Goal: Task Accomplishment & Management: Manage account settings

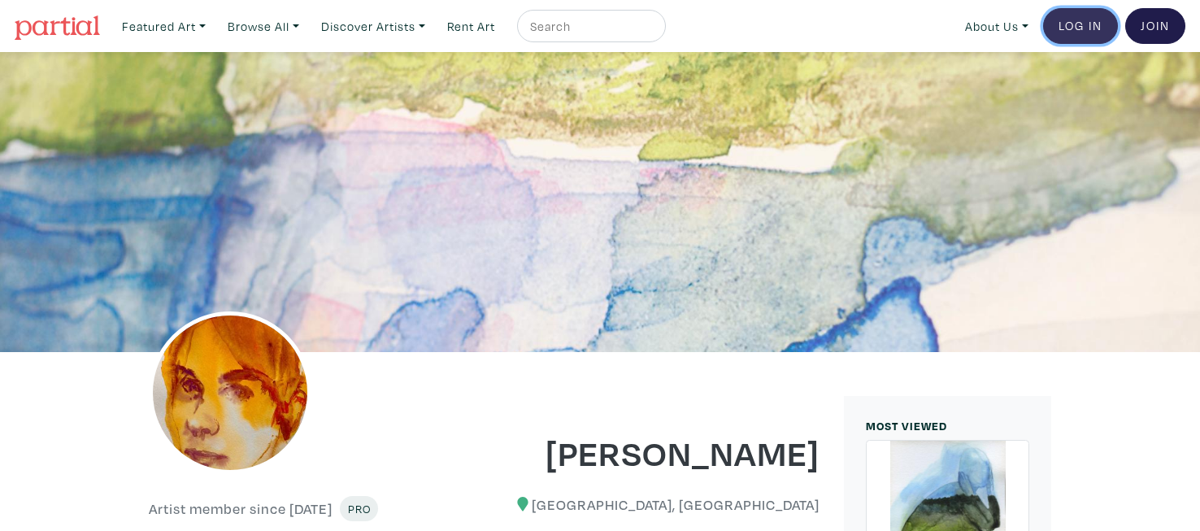
click at [1083, 12] on link "Log In" at bounding box center [1080, 26] width 75 height 36
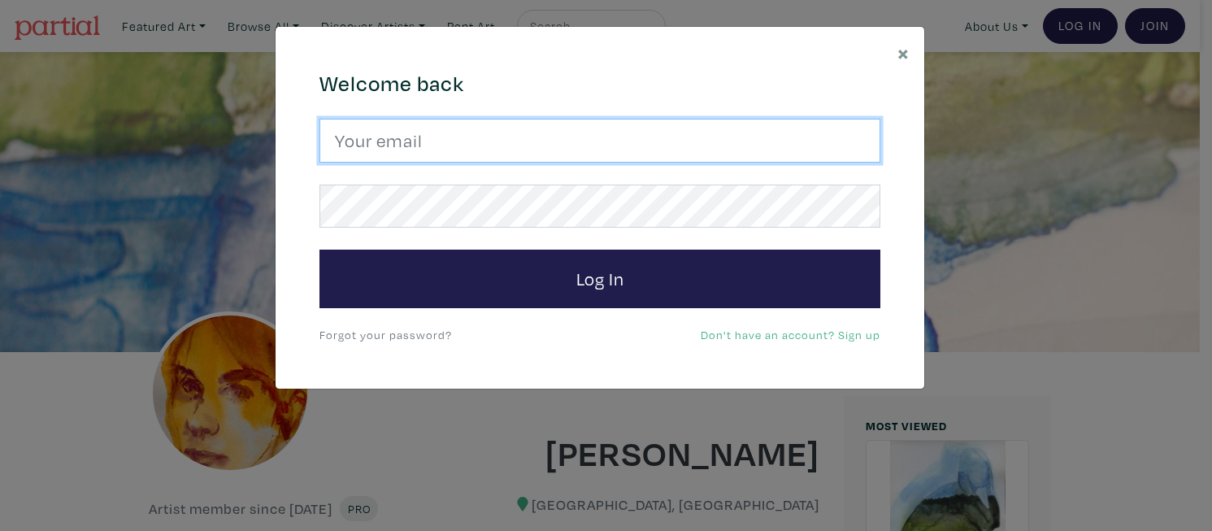
click at [389, 142] on input "email" at bounding box center [599, 141] width 561 height 44
type input "alicejennex@gmail.com"
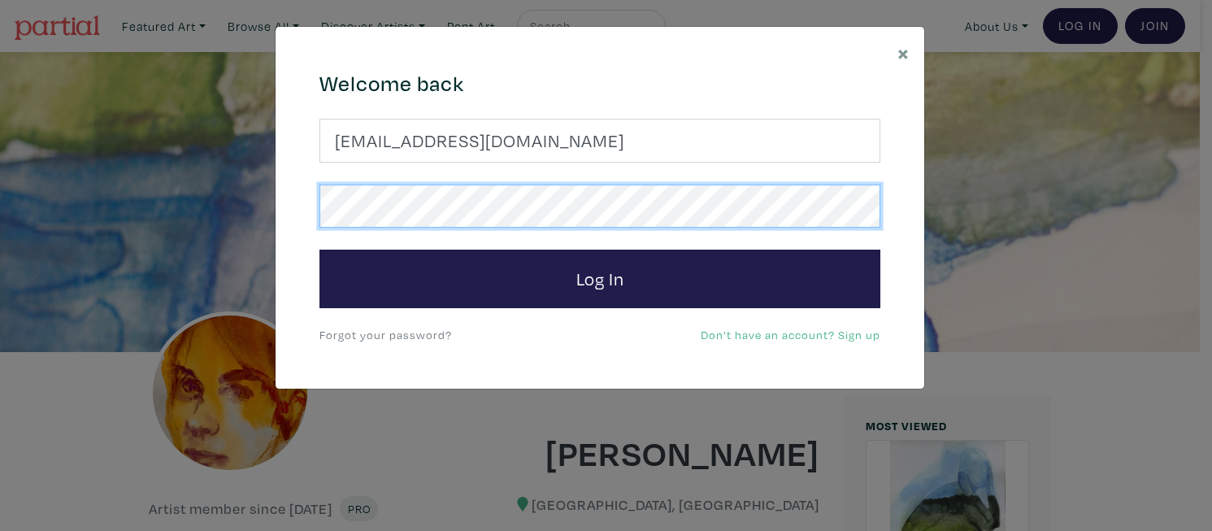
click at [319, 250] on button "Log In" at bounding box center [599, 279] width 561 height 59
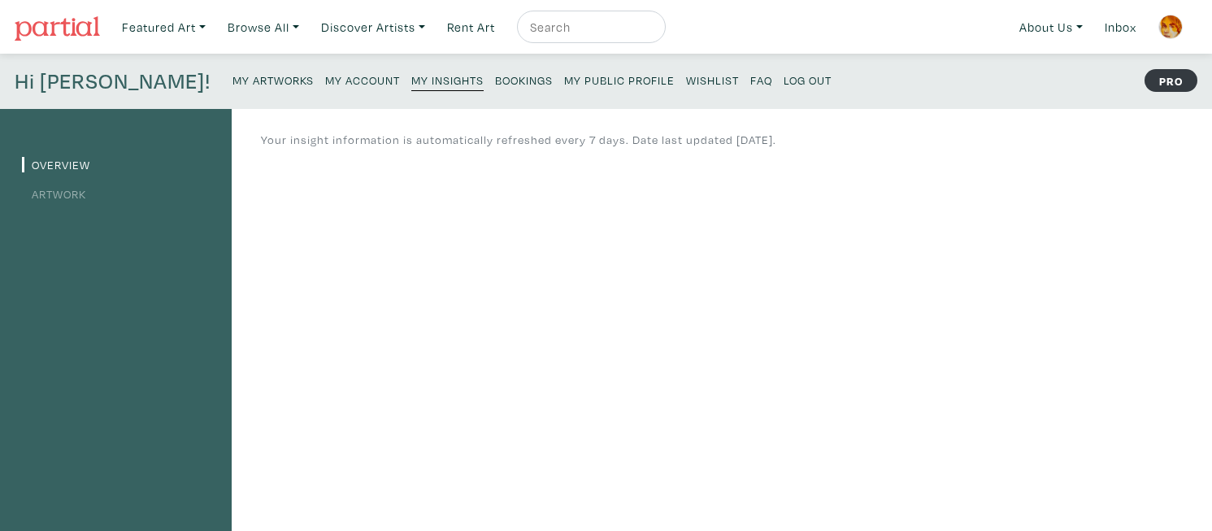
click at [232, 82] on small "My Artworks" at bounding box center [272, 79] width 81 height 15
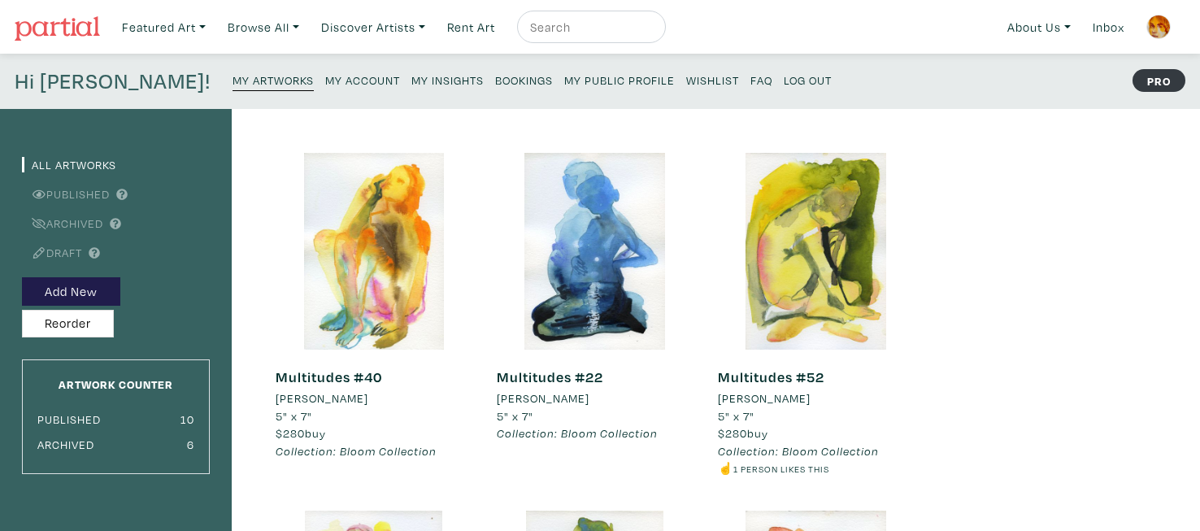
click at [325, 75] on small "My Account" at bounding box center [362, 79] width 75 height 15
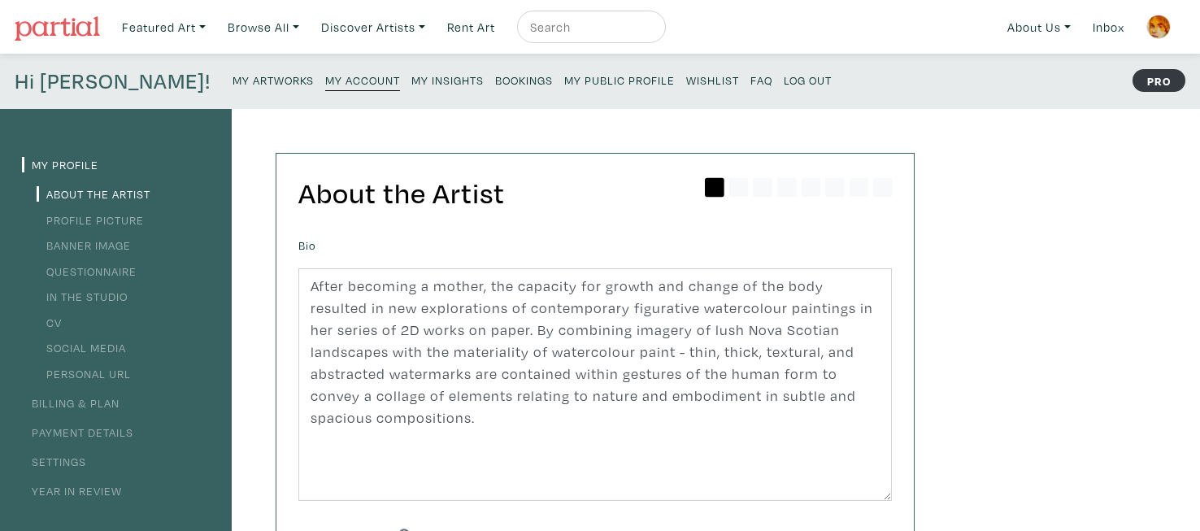
click at [411, 83] on small "My Insights" at bounding box center [447, 79] width 72 height 15
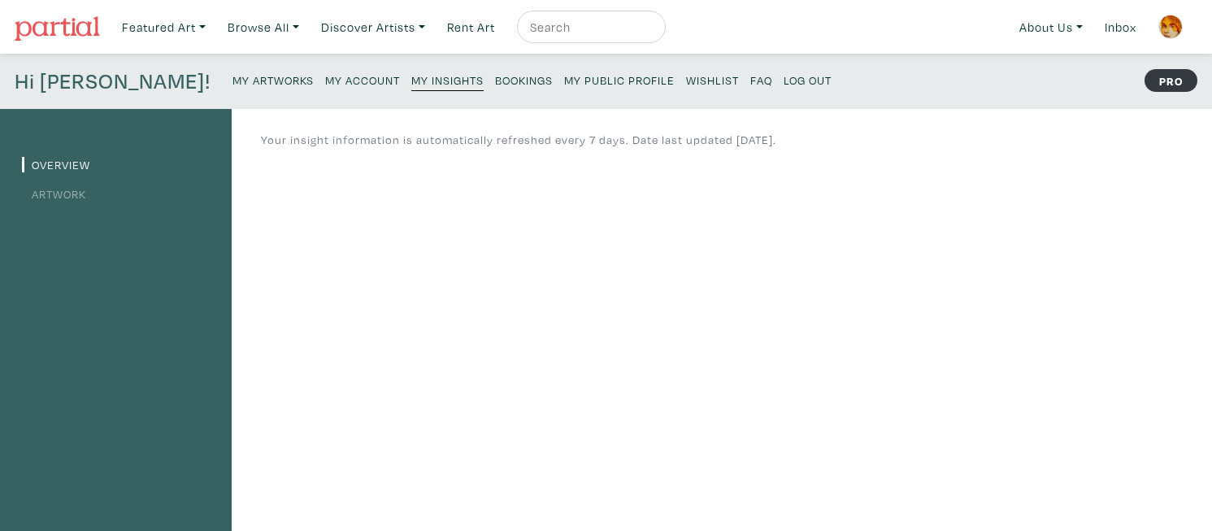
click at [564, 85] on small "My Public Profile" at bounding box center [619, 79] width 111 height 15
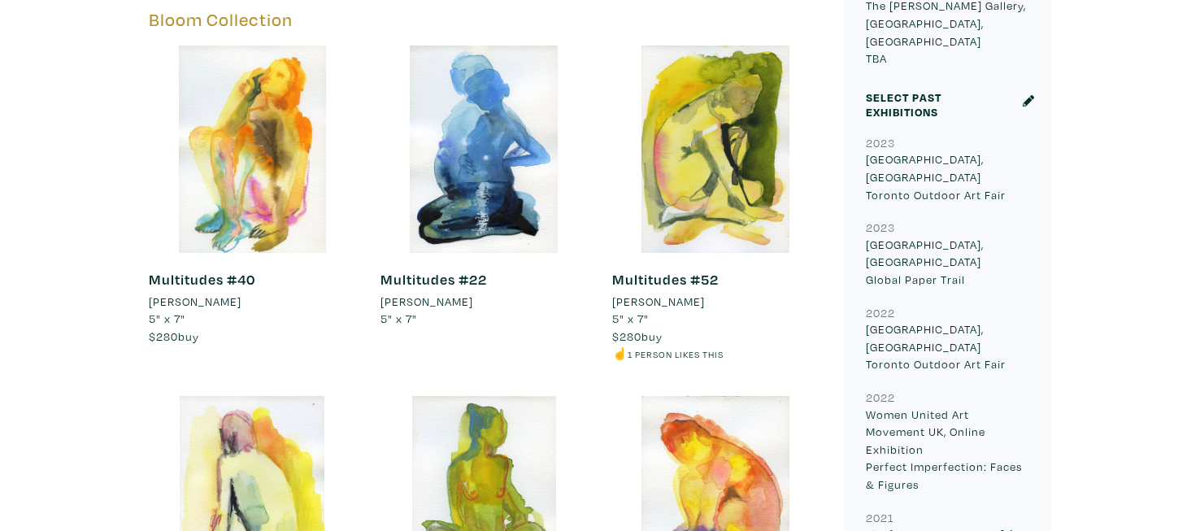
scroll to position [770, 0]
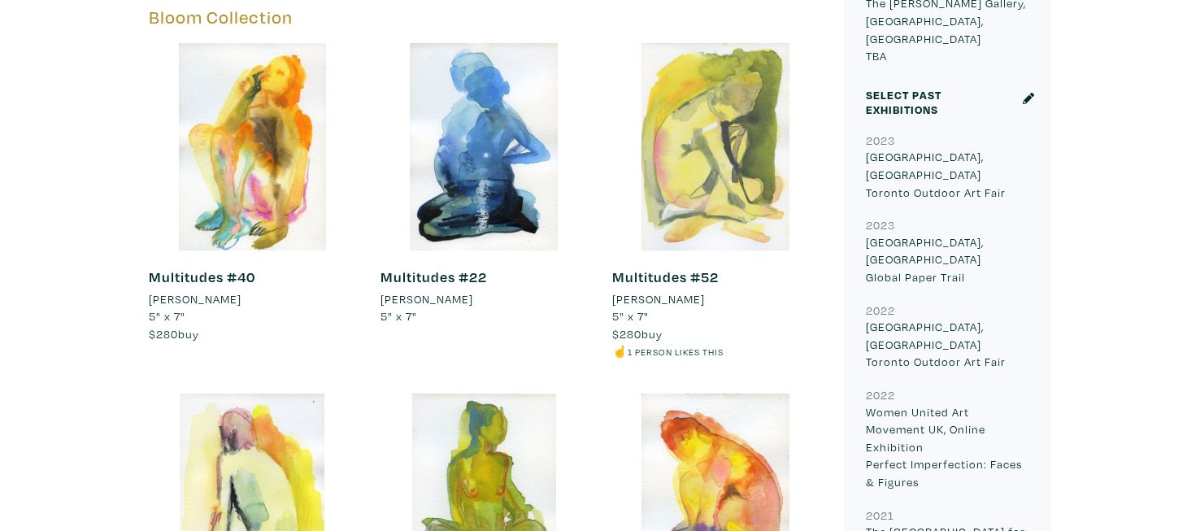
click at [761, 171] on div at bounding box center [715, 146] width 207 height 207
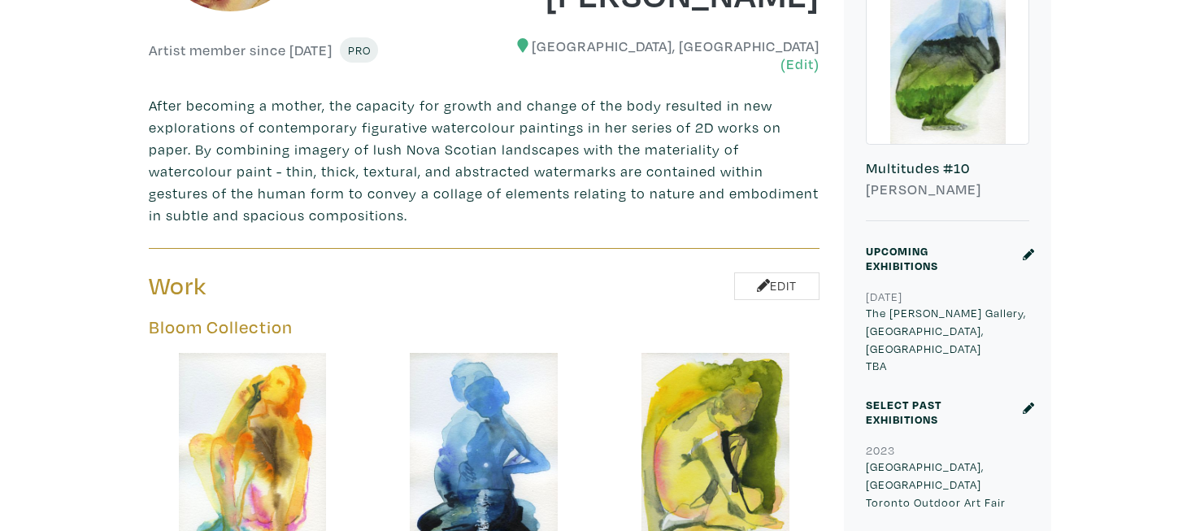
scroll to position [0, 0]
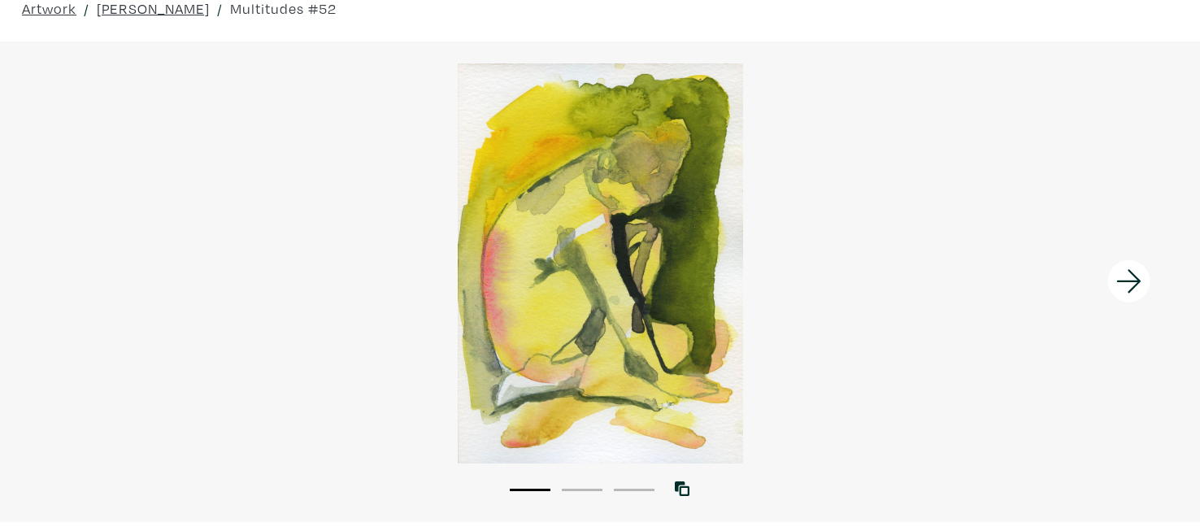
scroll to position [50, 0]
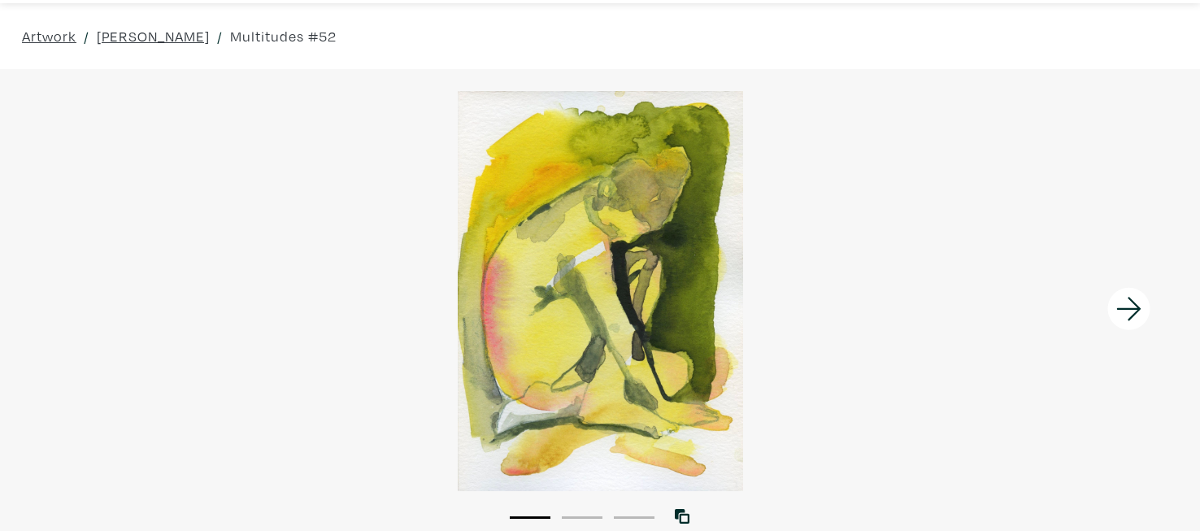
click at [1135, 303] on icon at bounding box center [1128, 309] width 24 height 24
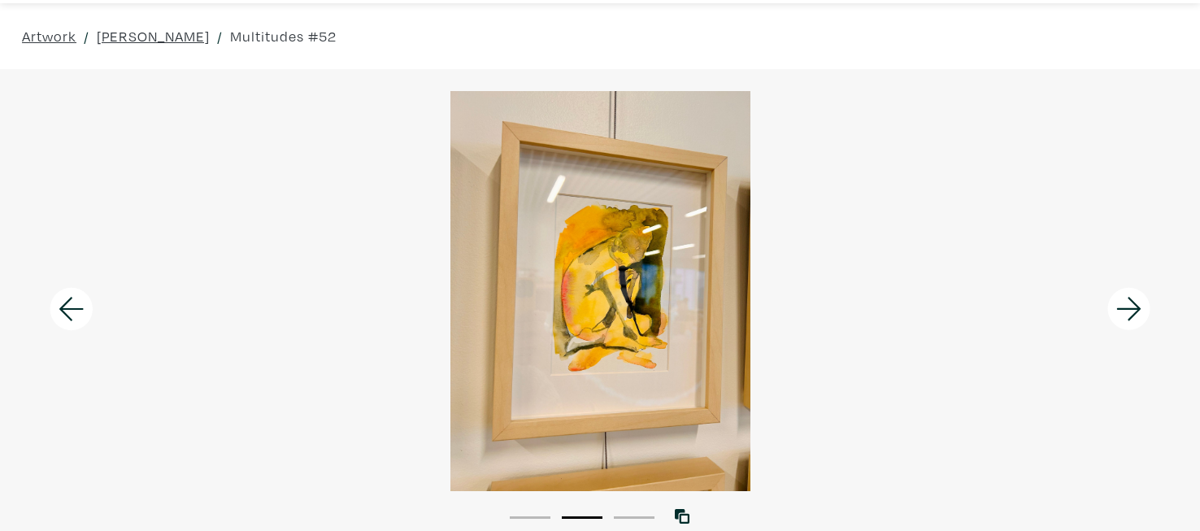
click at [1135, 309] on icon at bounding box center [1128, 309] width 24 height 24
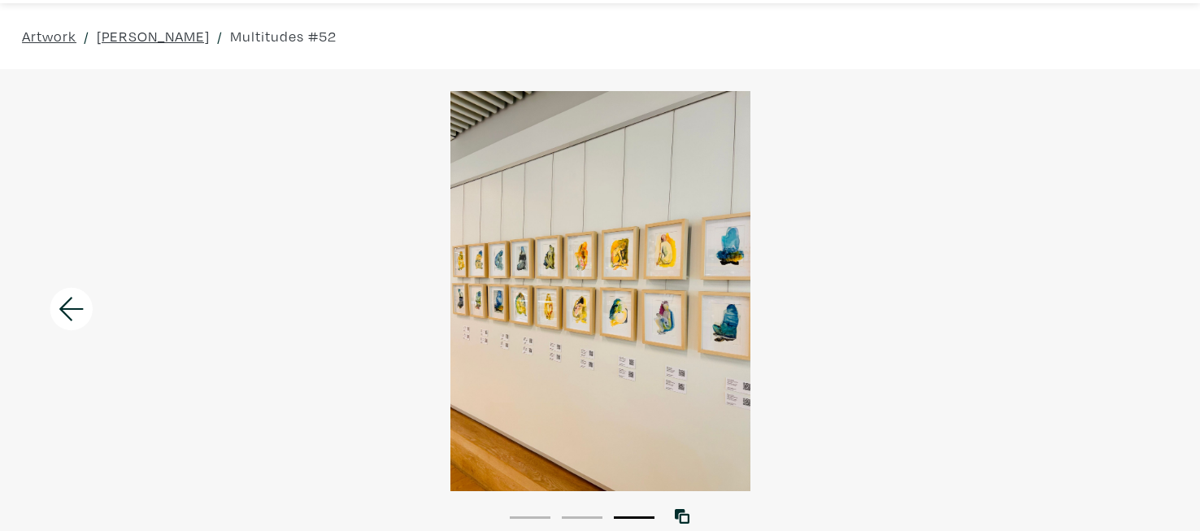
click at [82, 311] on icon at bounding box center [71, 309] width 55 height 44
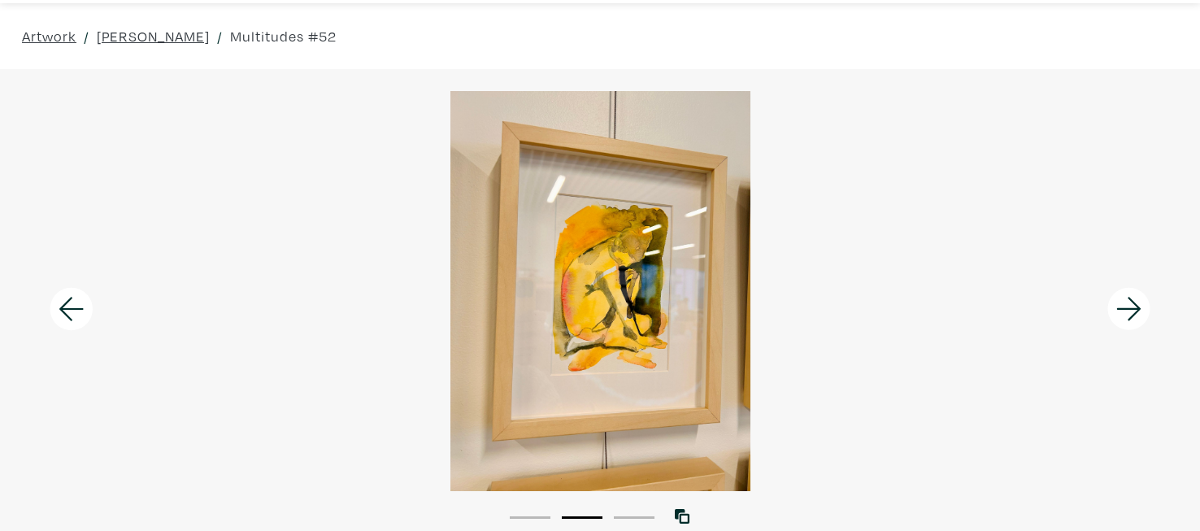
click at [82, 311] on icon at bounding box center [71, 309] width 55 height 44
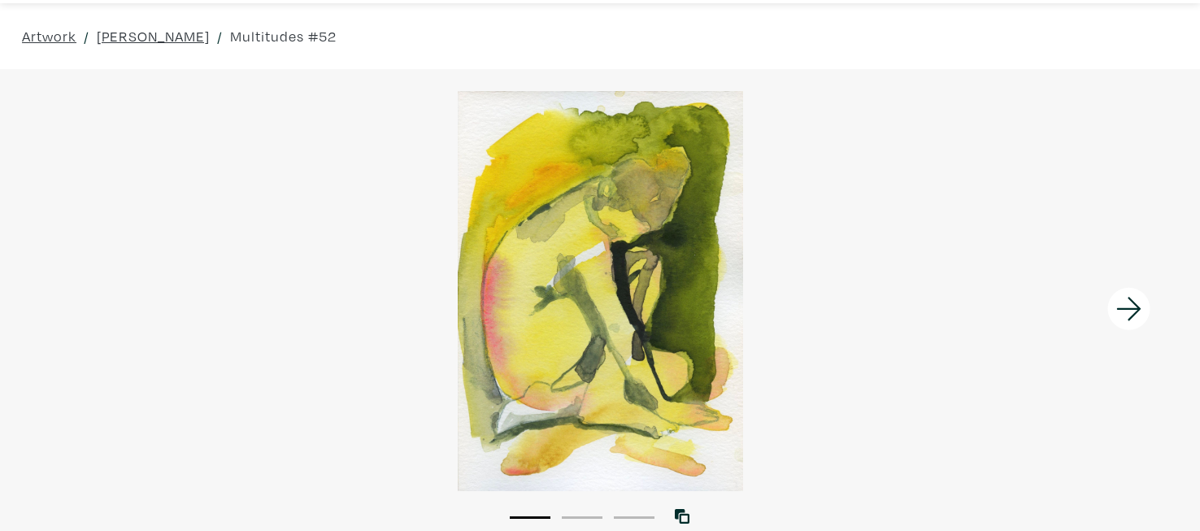
click at [308, 318] on div at bounding box center [600, 291] width 1200 height 400
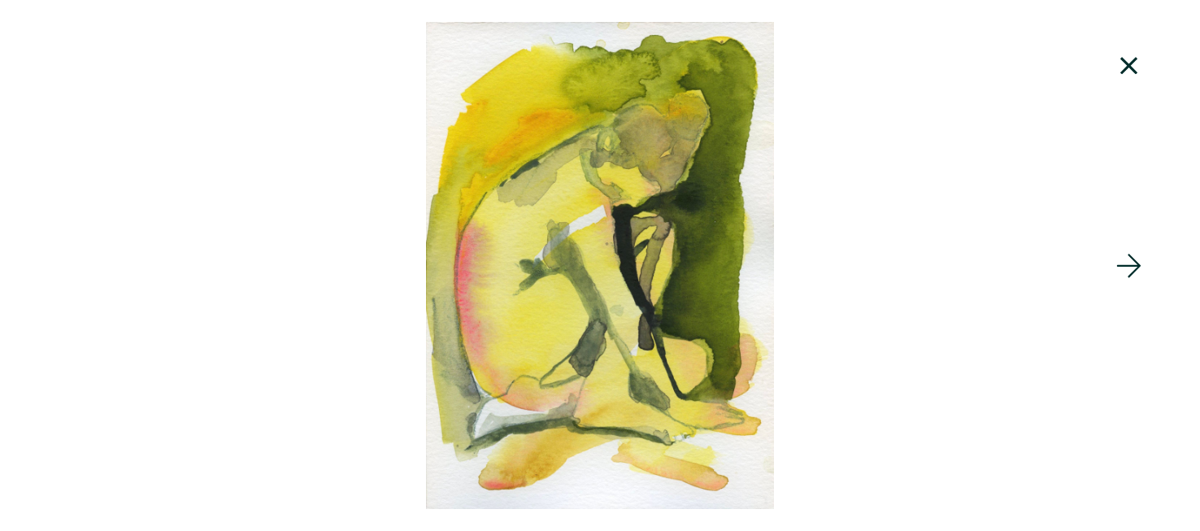
click at [1109, 72] on icon at bounding box center [1128, 66] width 55 height 44
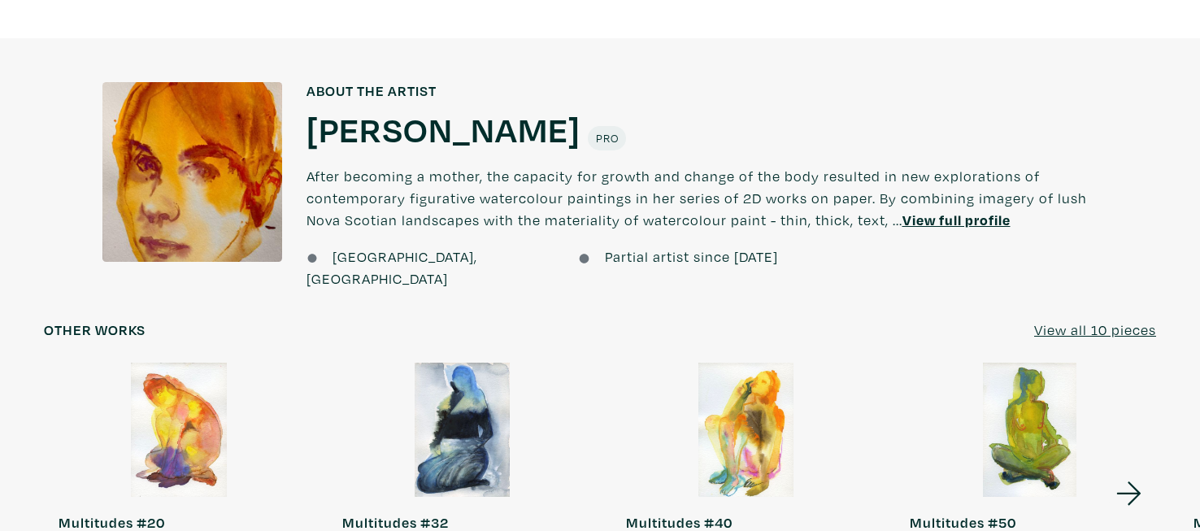
scroll to position [1265, 0]
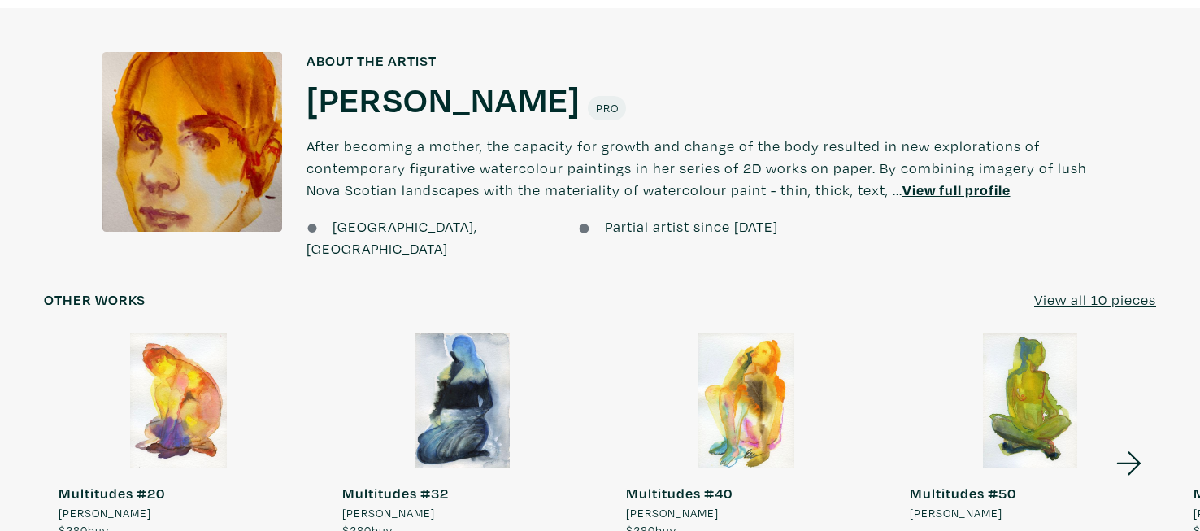
click at [984, 180] on u "View full profile" at bounding box center [956, 189] width 108 height 19
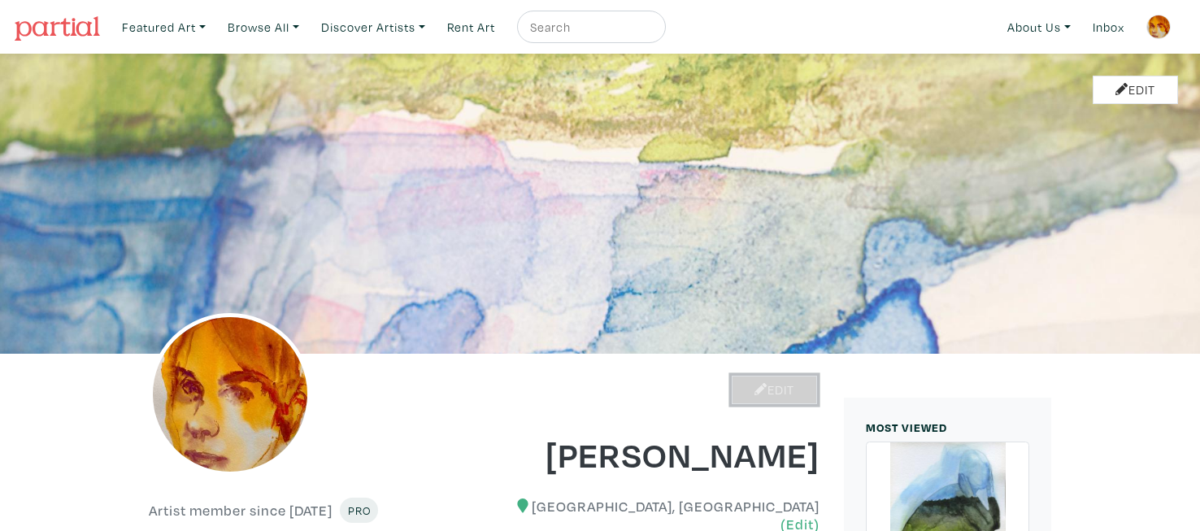
click at [754, 389] on icon at bounding box center [760, 389] width 13 height 13
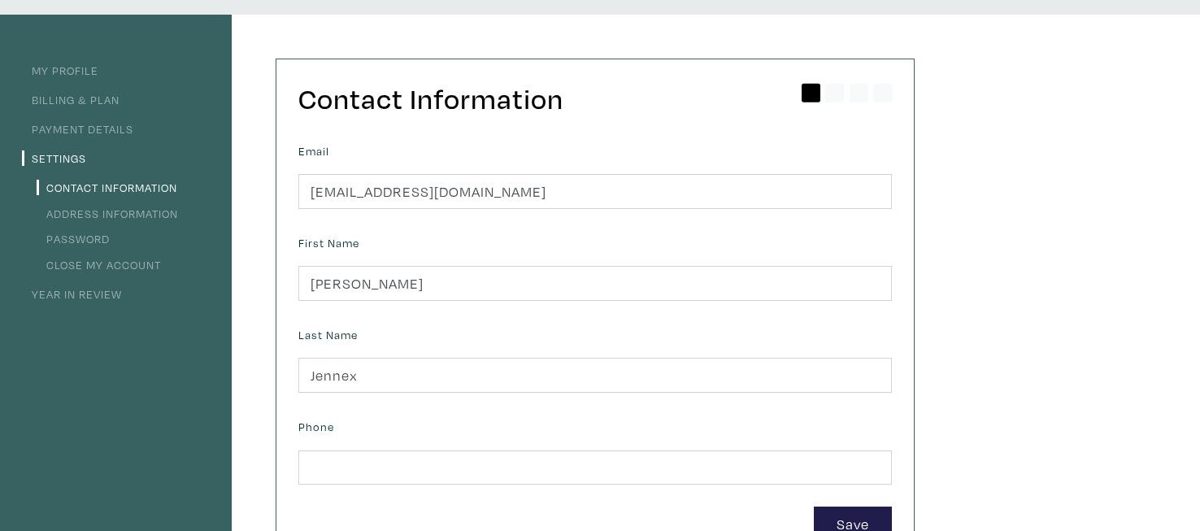
scroll to position [46, 0]
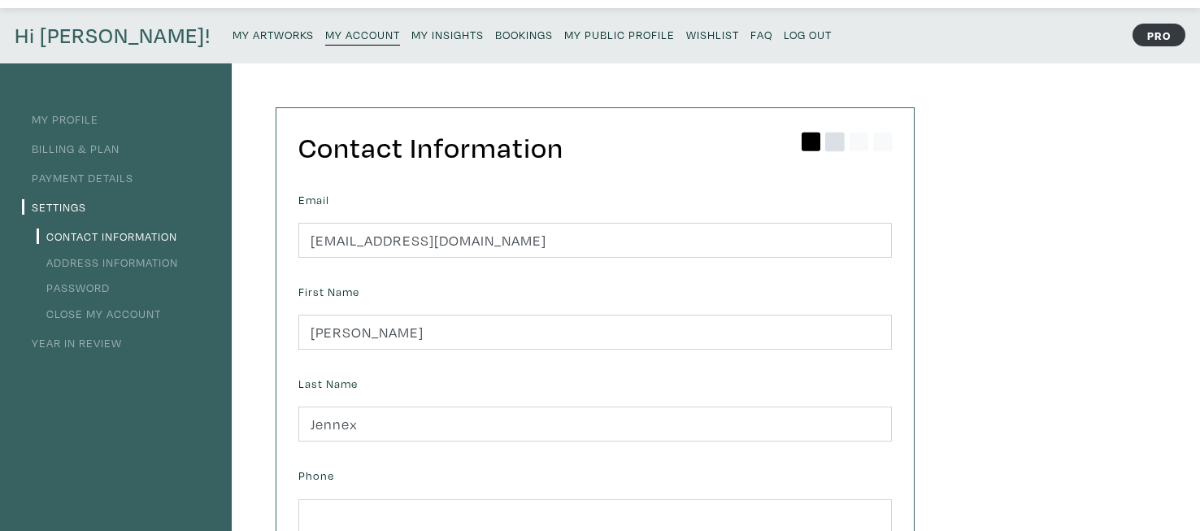
click at [837, 133] on icon at bounding box center [835, 142] width 20 height 20
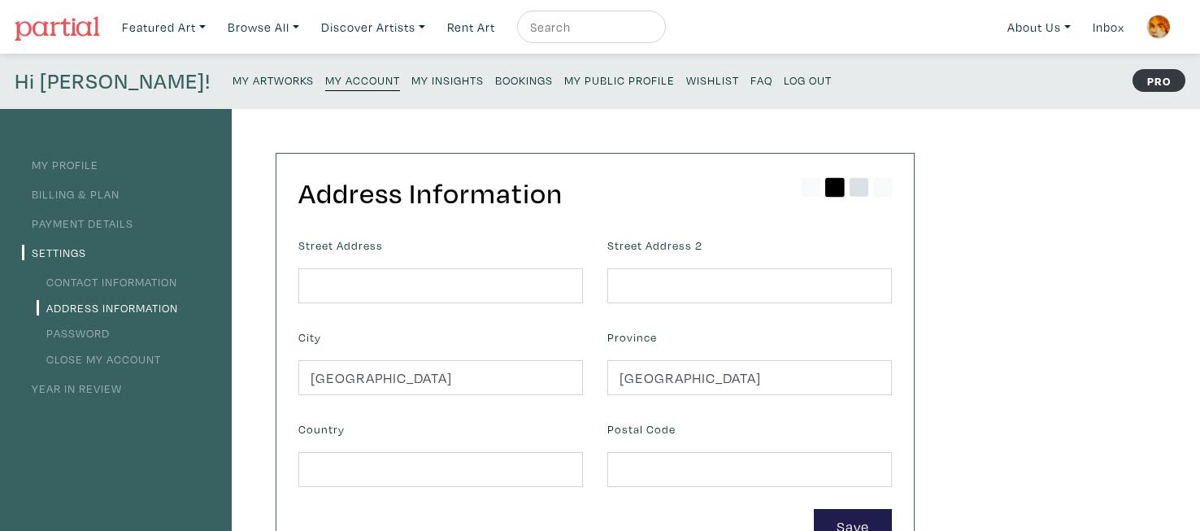
click at [862, 189] on icon at bounding box center [859, 187] width 20 height 20
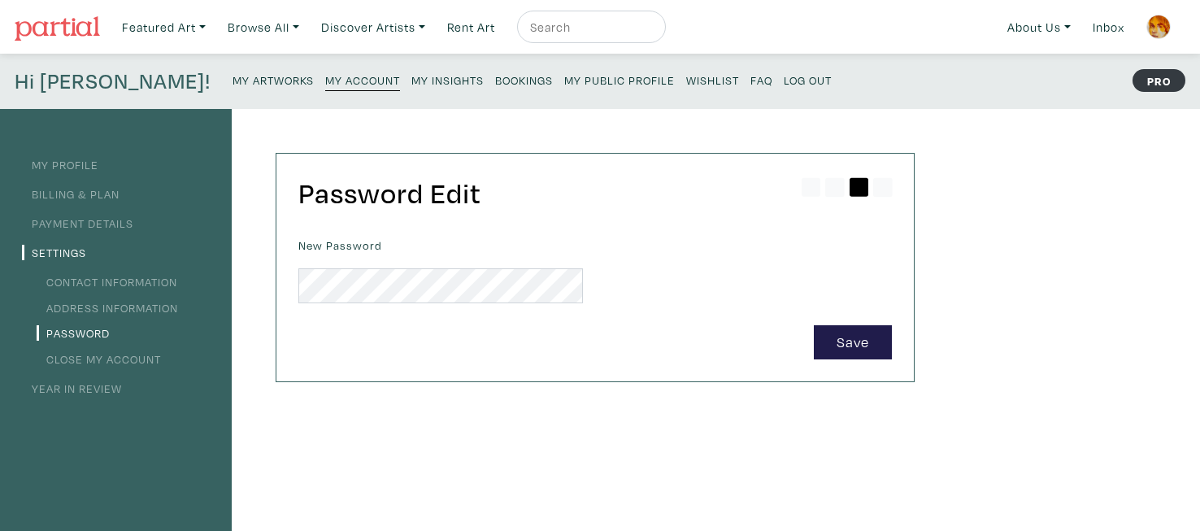
scroll to position [3, 0]
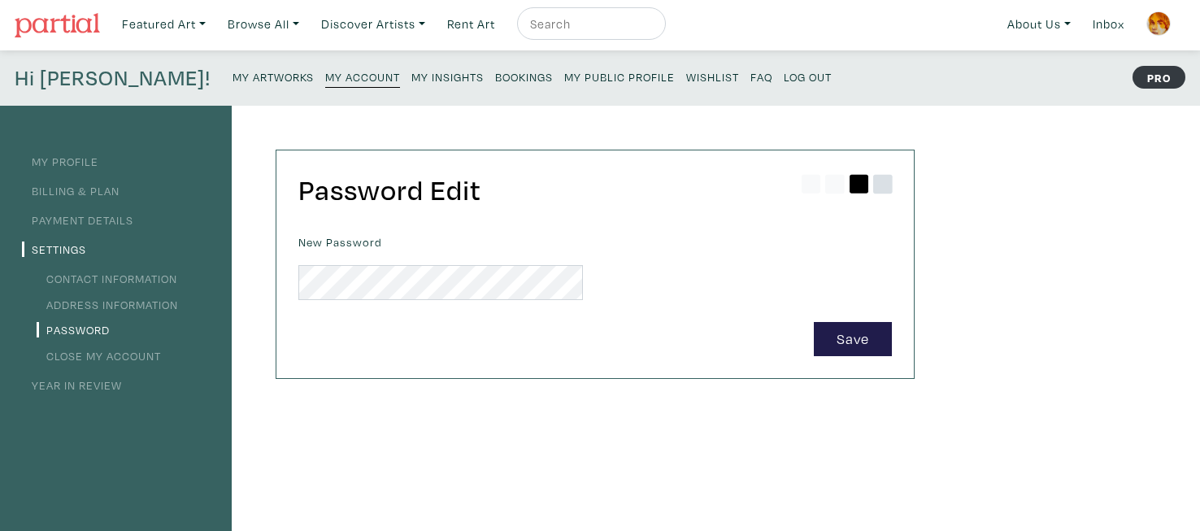
click at [879, 183] on icon at bounding box center [883, 184] width 20 height 20
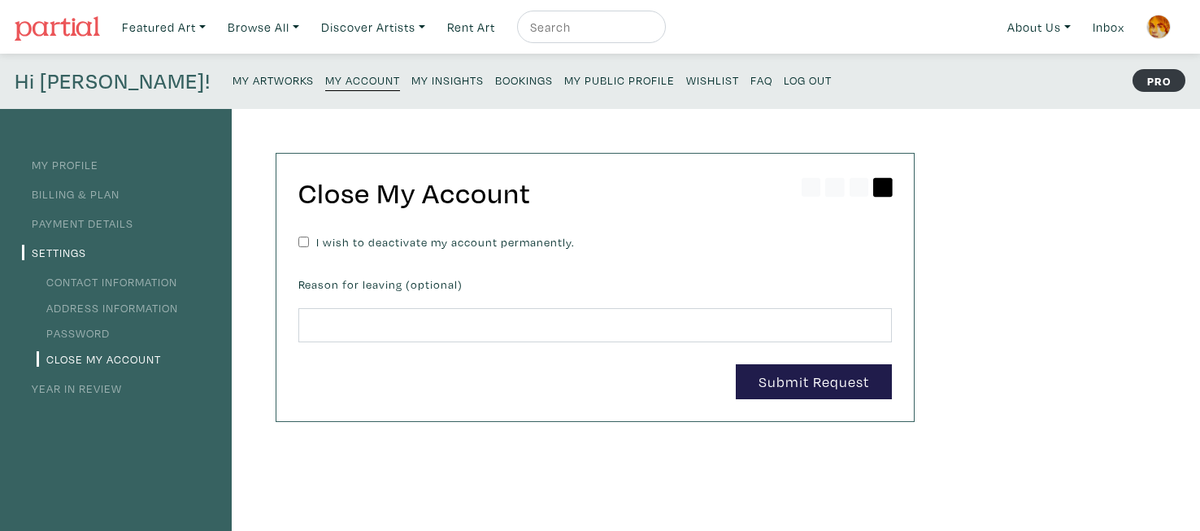
click at [564, 81] on small "My Public Profile" at bounding box center [619, 79] width 111 height 15
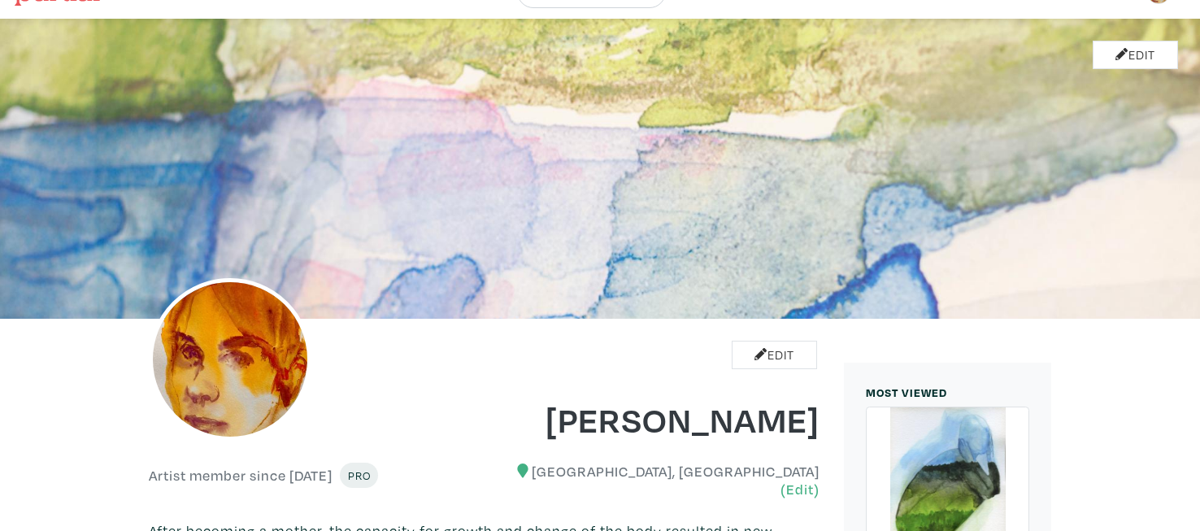
scroll to position [43, 0]
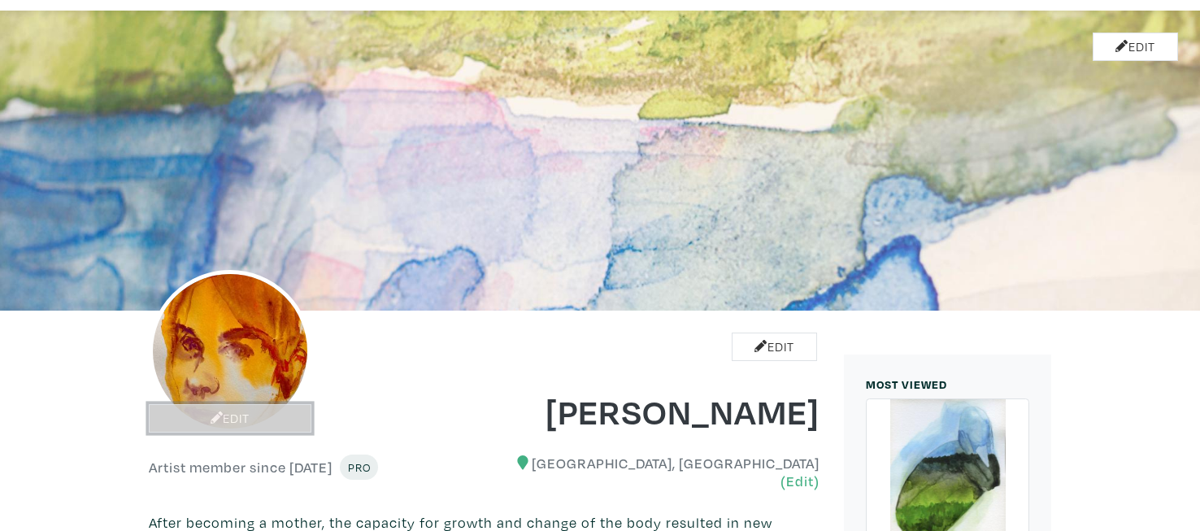
click at [231, 411] on link "Edit" at bounding box center [230, 418] width 163 height 28
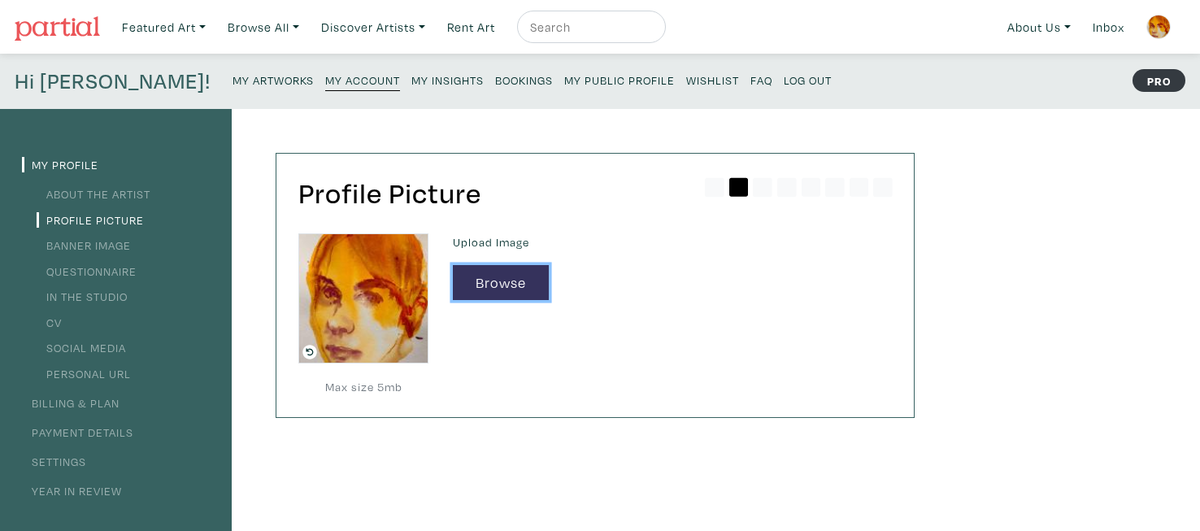
click at [491, 279] on button "Browse" at bounding box center [501, 282] width 96 height 35
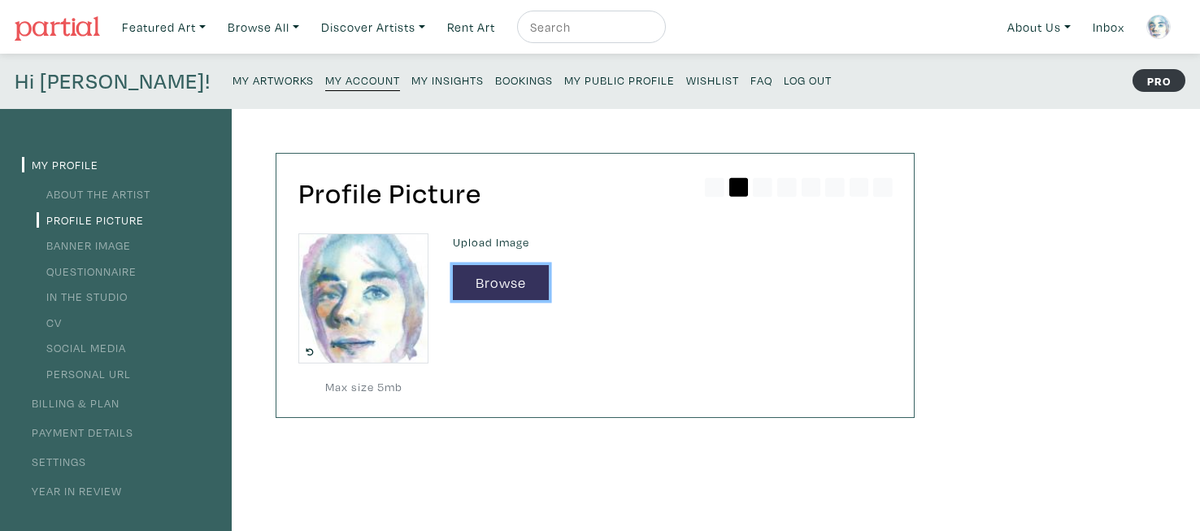
click at [515, 281] on button "Browse" at bounding box center [501, 282] width 96 height 35
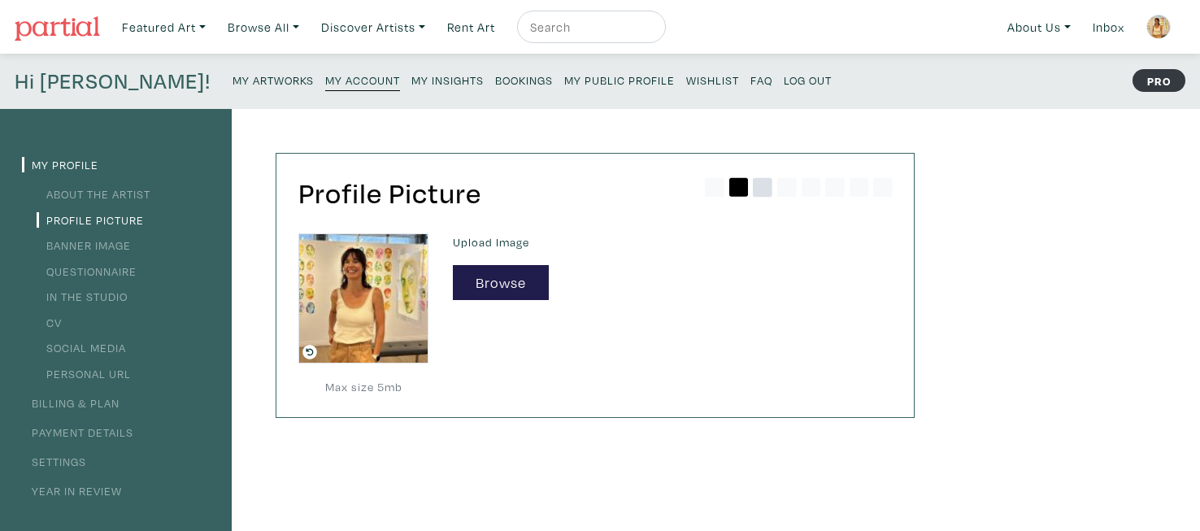
click at [767, 188] on icon at bounding box center [763, 187] width 20 height 20
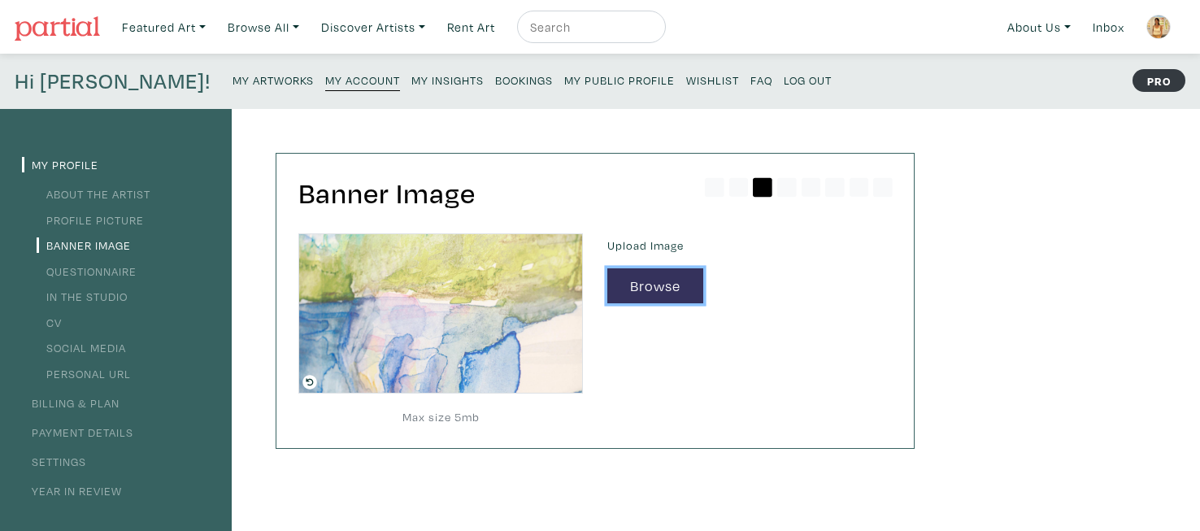
click at [663, 286] on button "Browse" at bounding box center [655, 285] width 96 height 35
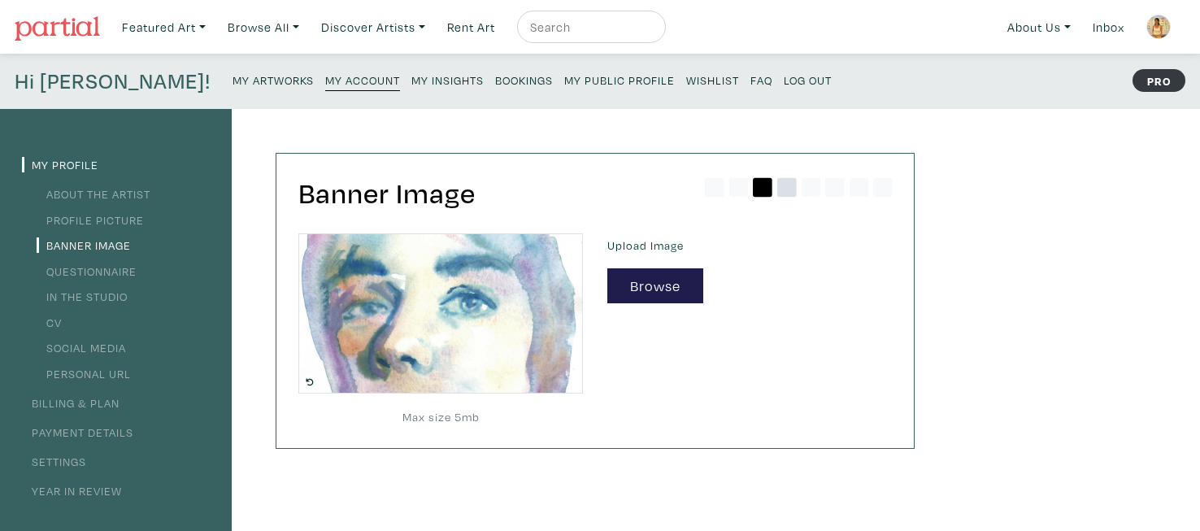
click at [791, 189] on icon at bounding box center [787, 187] width 20 height 20
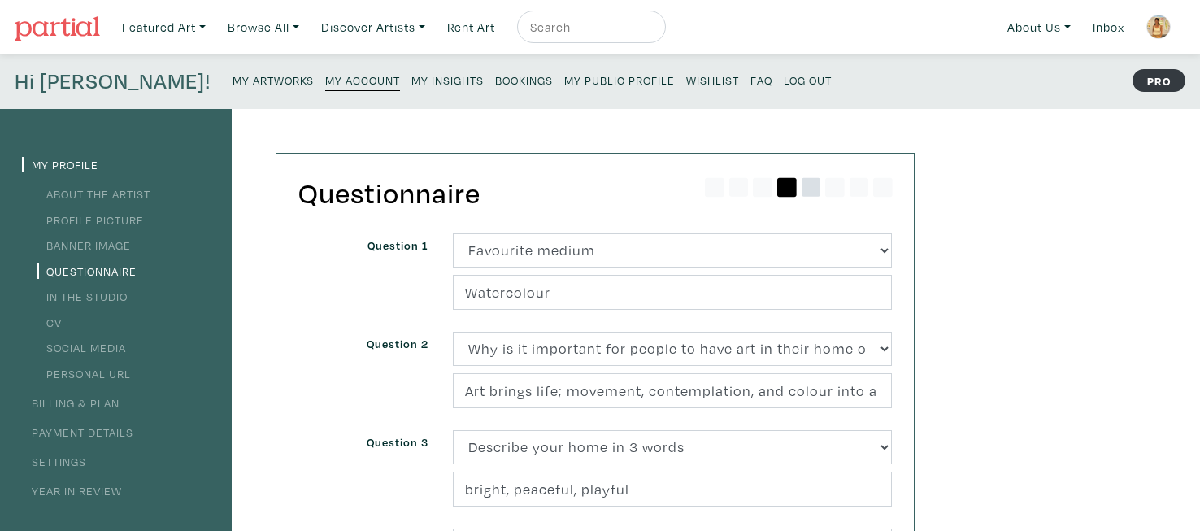
click at [812, 187] on icon at bounding box center [811, 187] width 20 height 20
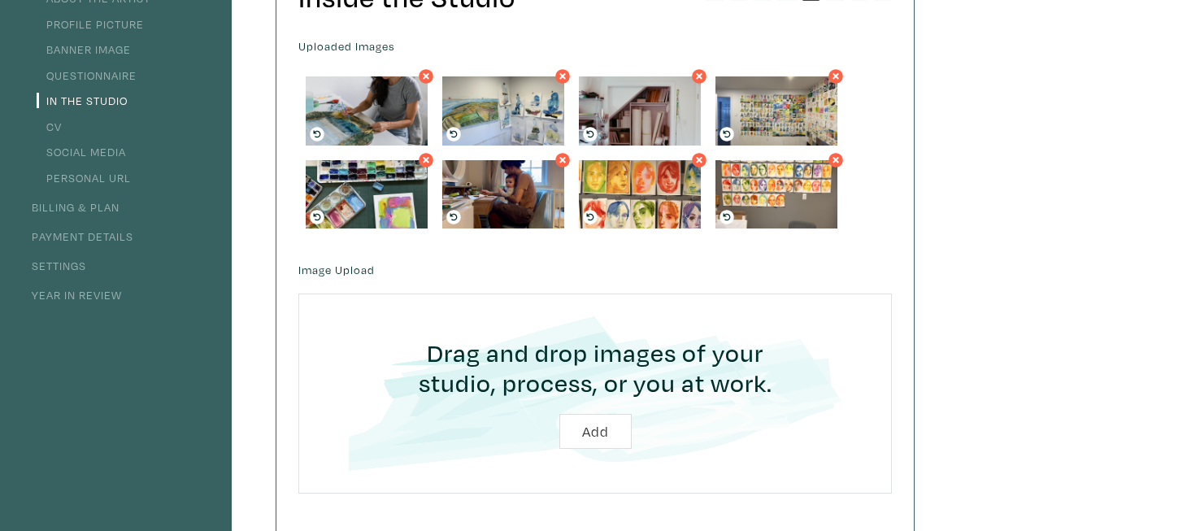
scroll to position [171, 0]
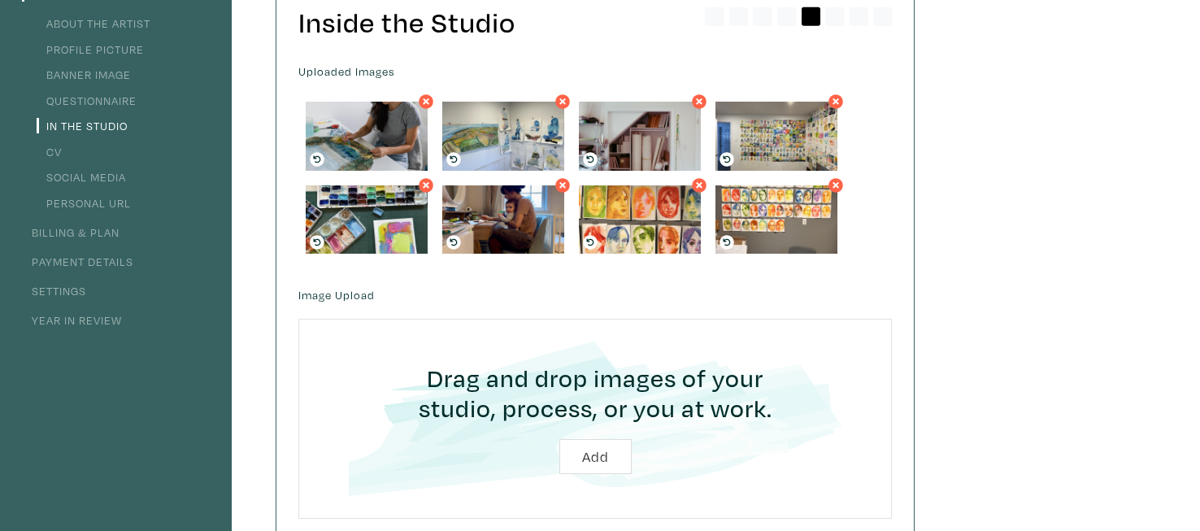
click at [697, 185] on icon at bounding box center [699, 185] width 7 height 7
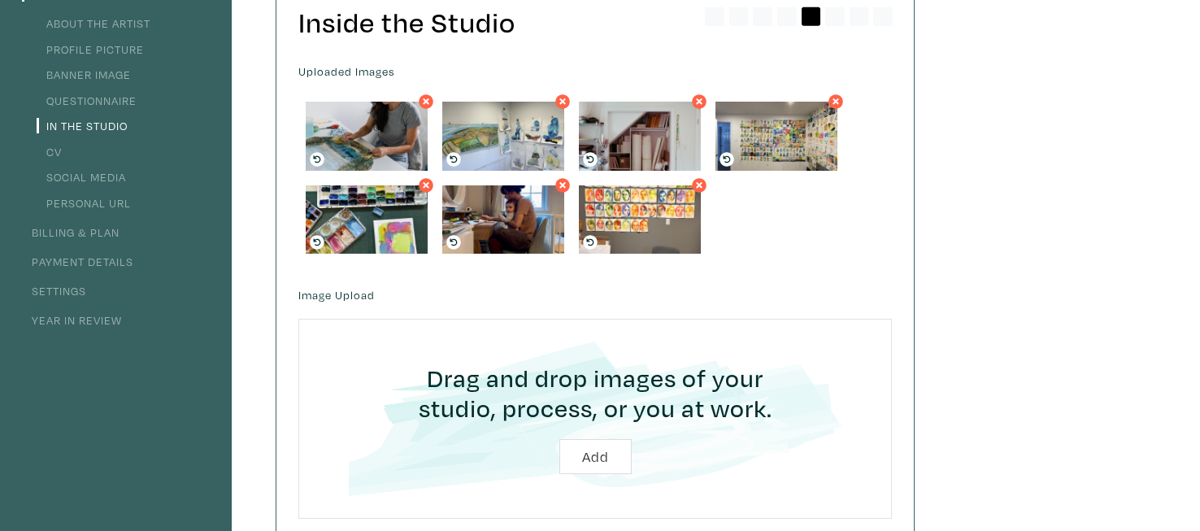
click at [699, 185] on icon at bounding box center [699, 185] width 7 height 7
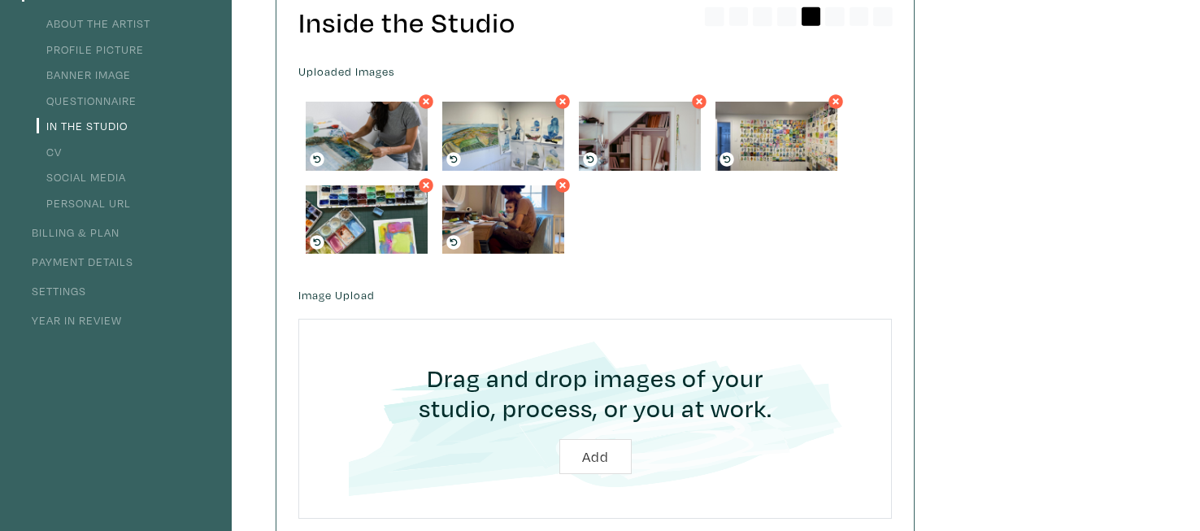
click at [587, 458] on input "file" at bounding box center [595, 418] width 548 height 154
type input "C:\fakepath\IMG_3518.jpeg"
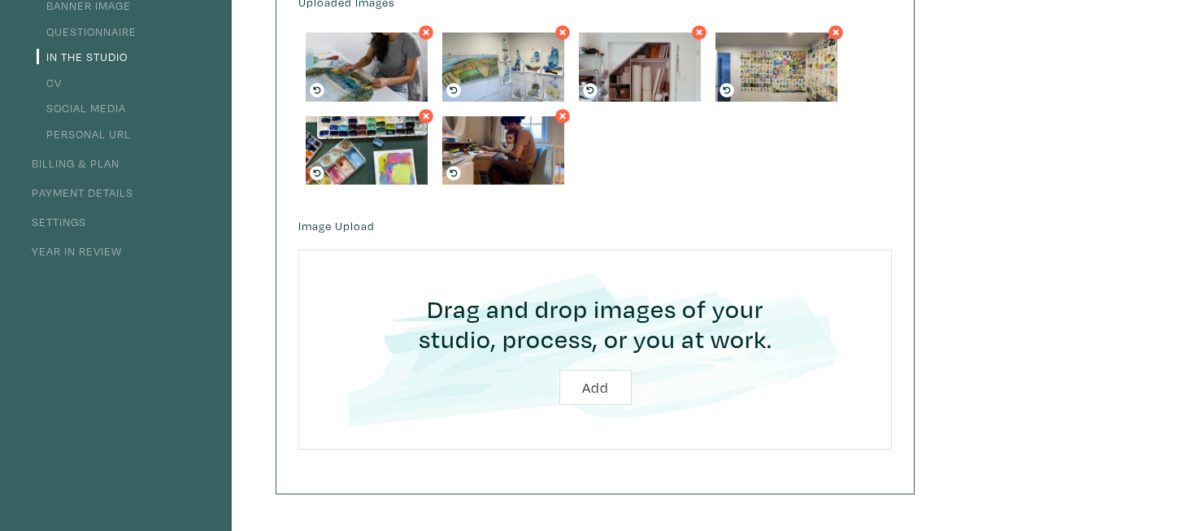
scroll to position [371, 0]
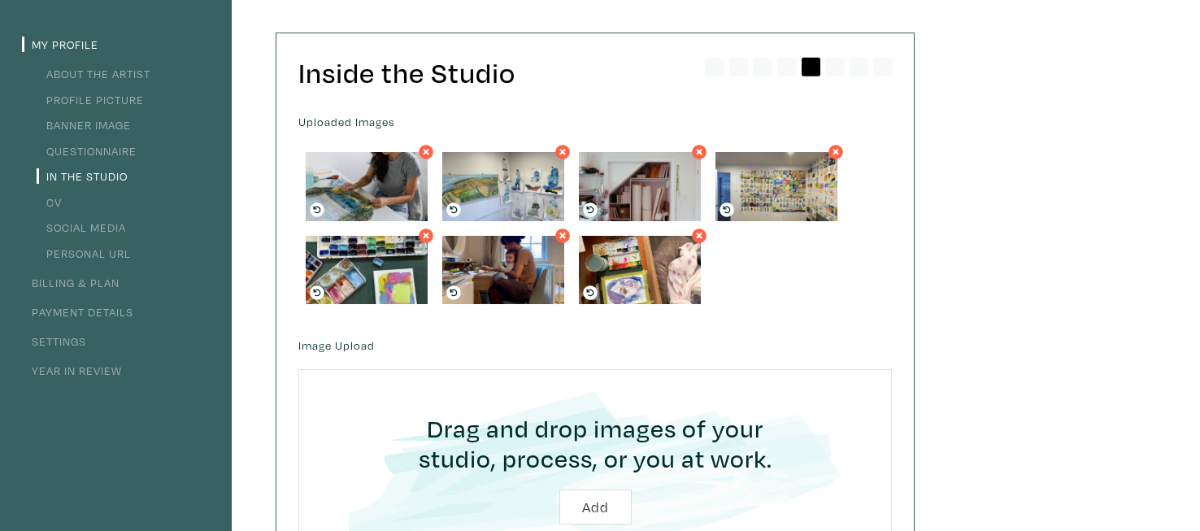
scroll to position [156, 0]
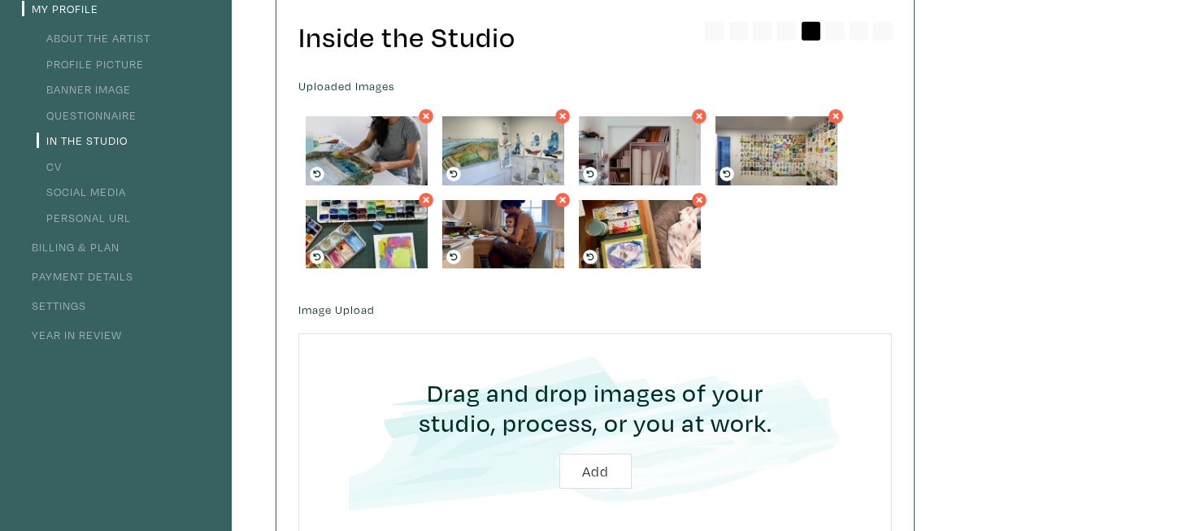
click at [596, 465] on input "file" at bounding box center [595, 433] width 548 height 154
type input "C:\fakepath\IMG_3722.jpeg"
click at [598, 471] on input "file" at bounding box center [595, 433] width 548 height 154
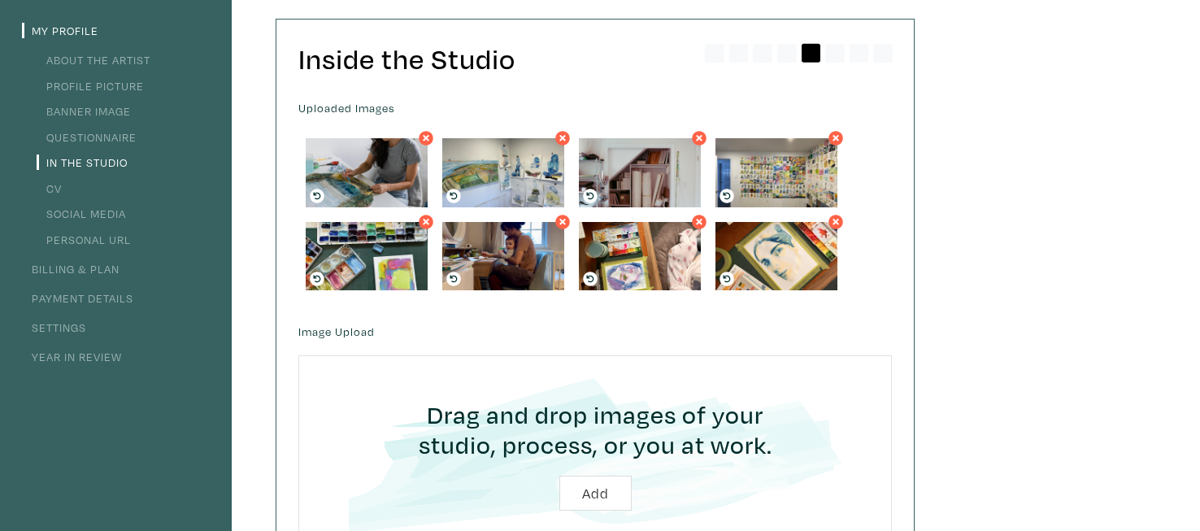
scroll to position [132, 0]
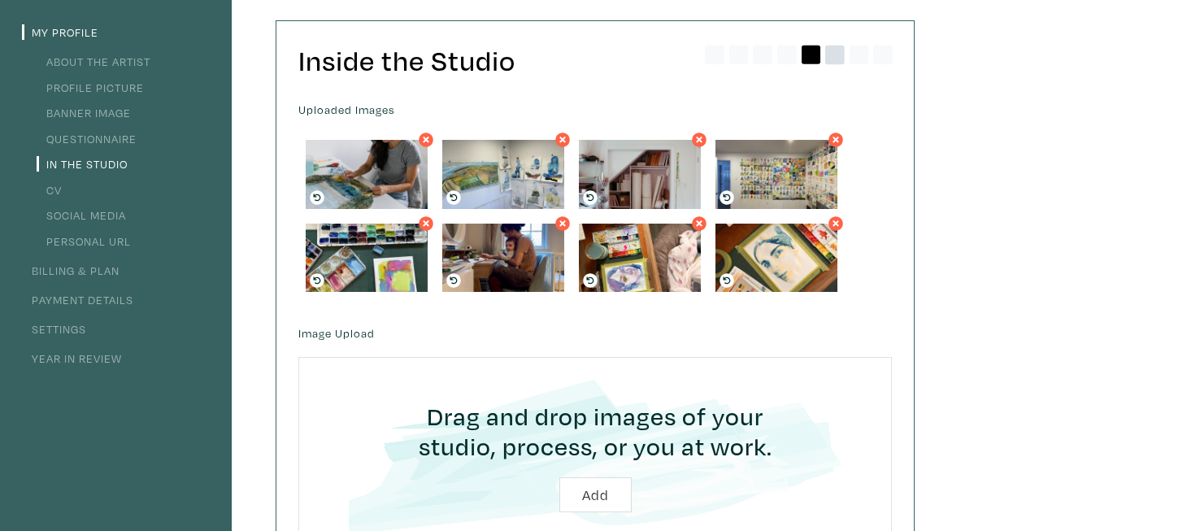
click at [831, 53] on icon at bounding box center [835, 55] width 20 height 20
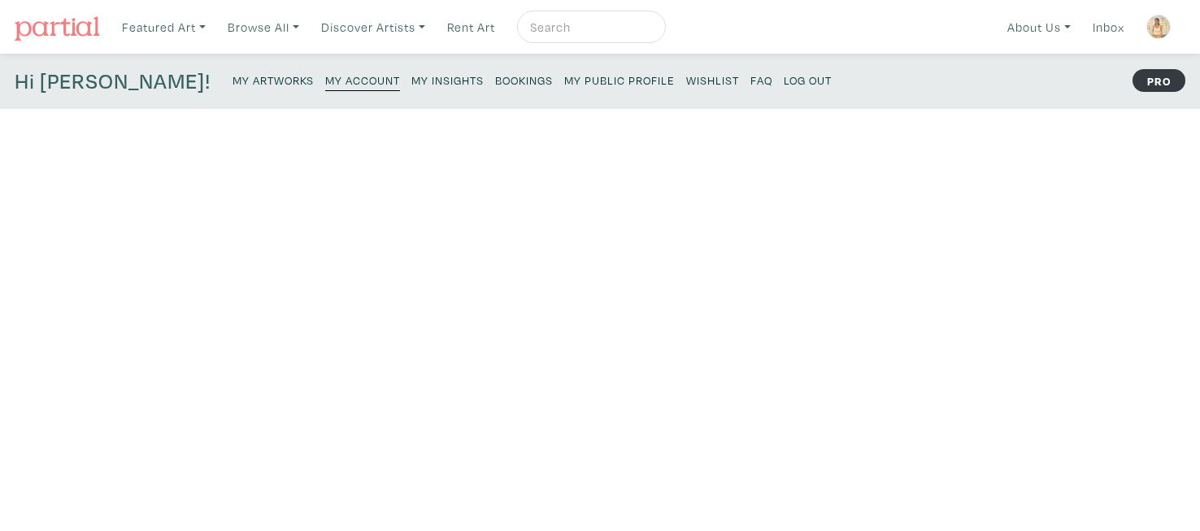
type input "2019"
type input "Ground Rules, The [GEOGRAPHIC_DATA] For Craft & Design, NS"
type input "2012"
type input "[GEOGRAPHIC_DATA], [GEOGRAPHIC_DATA]"
type input "Bachelor of Fine Arts"
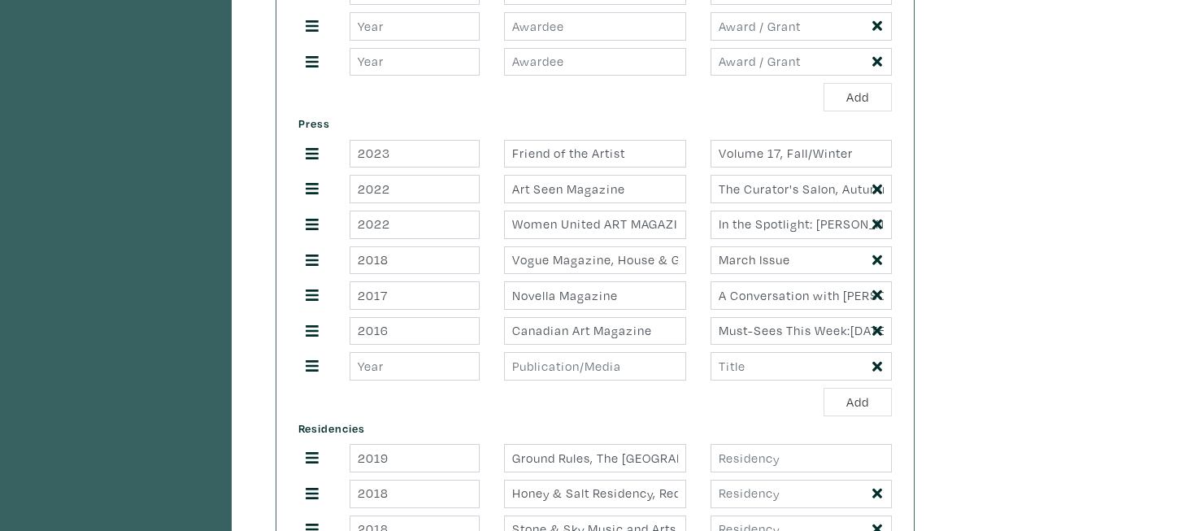
scroll to position [1019, 0]
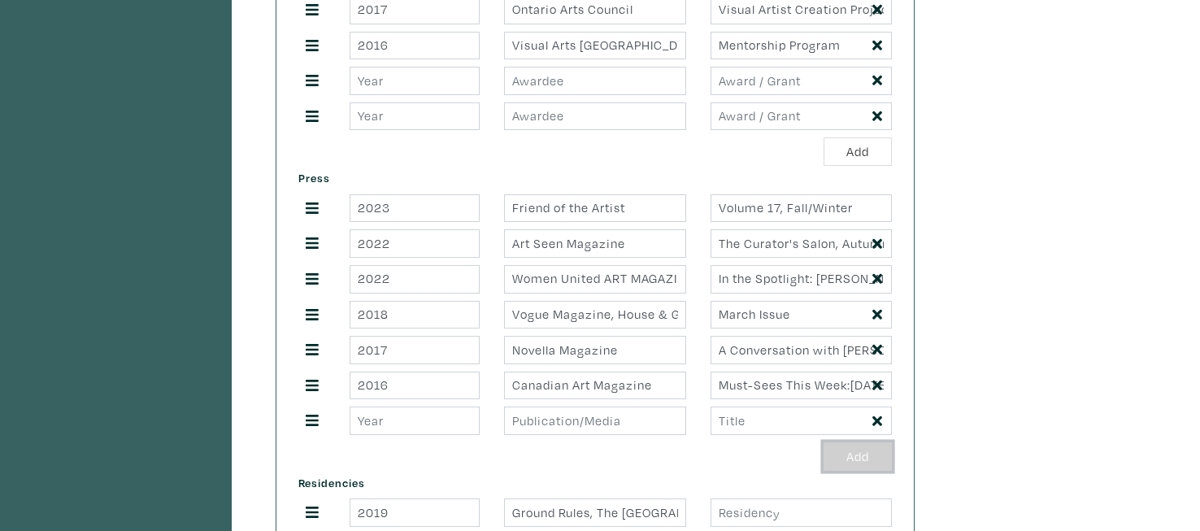
click at [872, 456] on button "Add" at bounding box center [857, 456] width 68 height 28
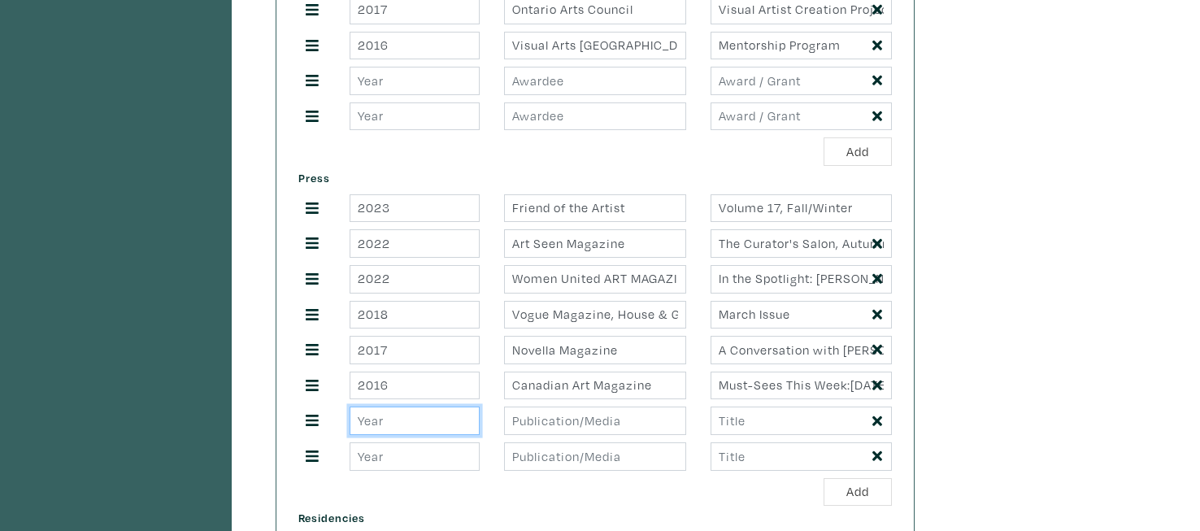
click at [406, 431] on input "number" at bounding box center [414, 420] width 130 height 28
type input "2025"
click at [580, 423] on input "text" at bounding box center [594, 420] width 181 height 28
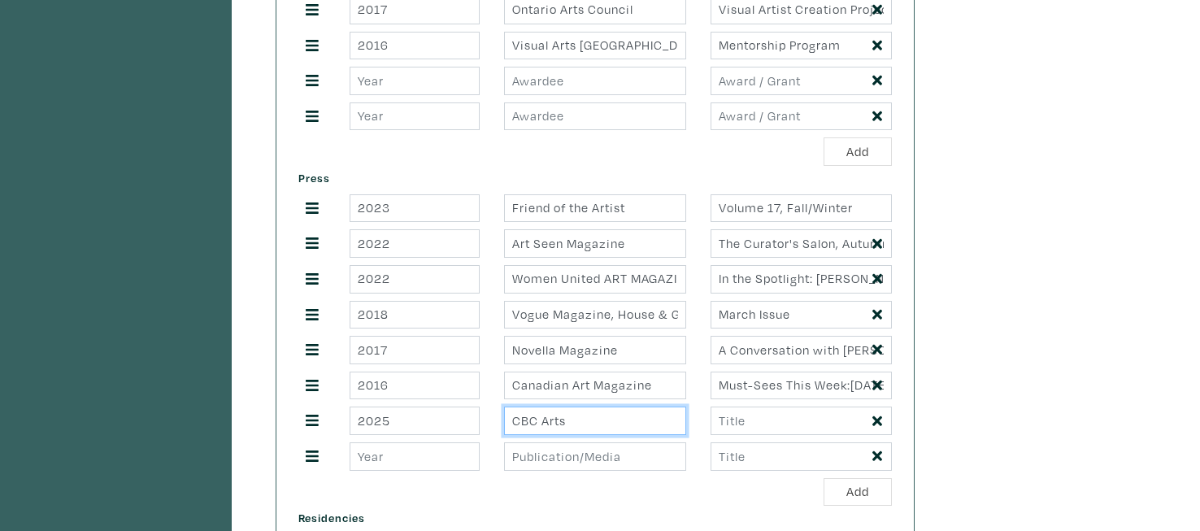
type input "CBC Arts"
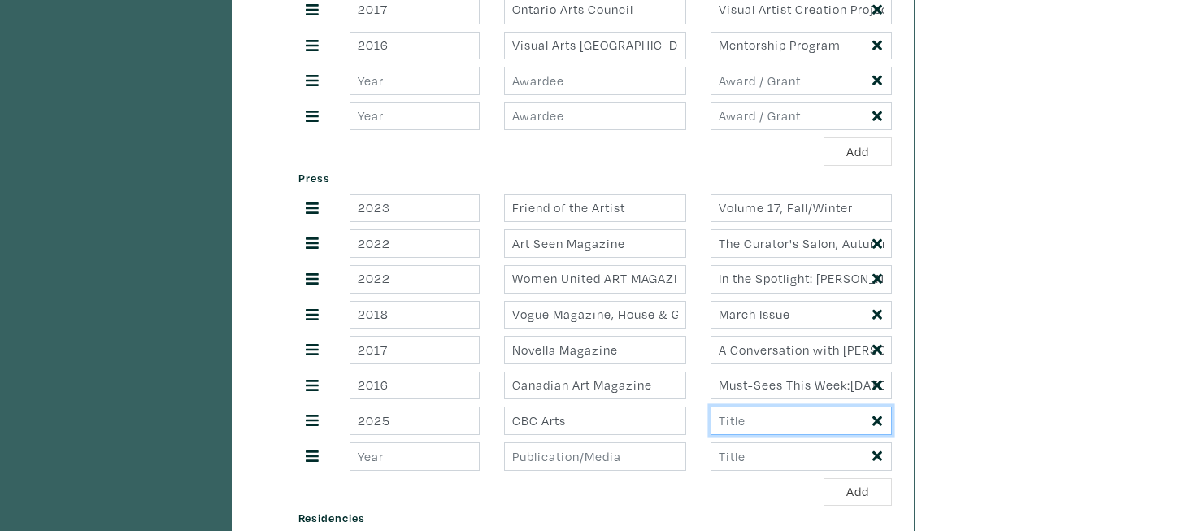
click at [761, 423] on input "text" at bounding box center [800, 420] width 181 height 28
paste input "To capture the ups and downs of motherhood"
type input "To capture the ups and downs of motherhood..."
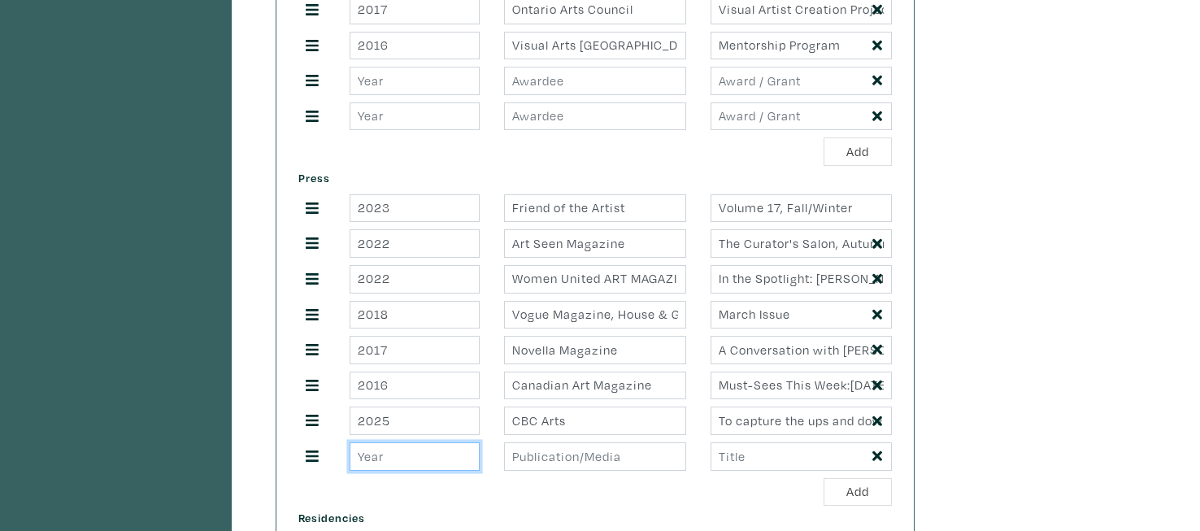
click at [394, 459] on input "number" at bounding box center [414, 456] width 130 height 28
type input "2025"
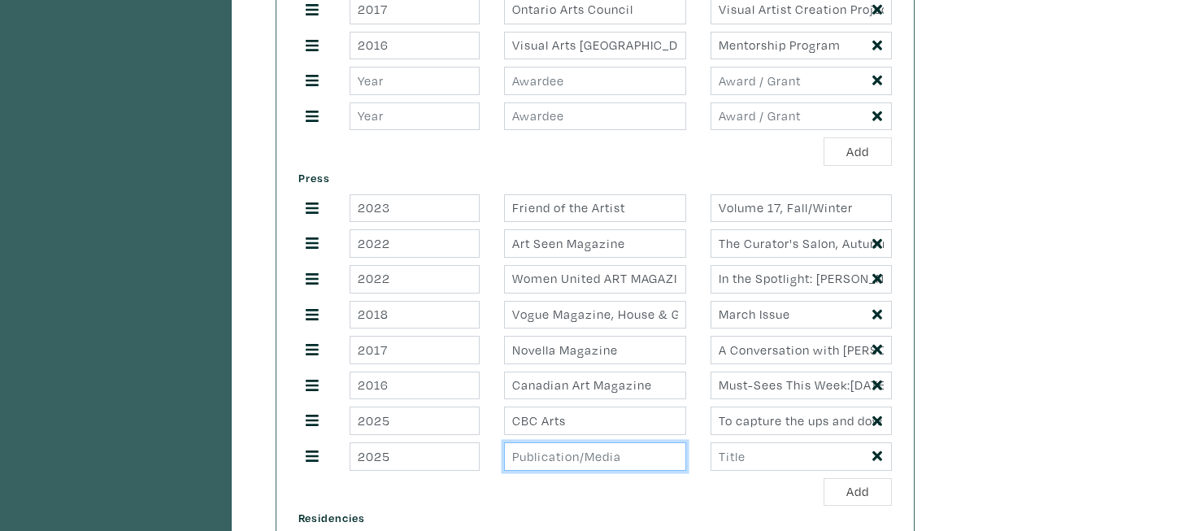
click at [575, 462] on input "text" at bounding box center [594, 456] width 181 height 28
type input "T"
type input "CityNews: The Todd Venoitte Show"
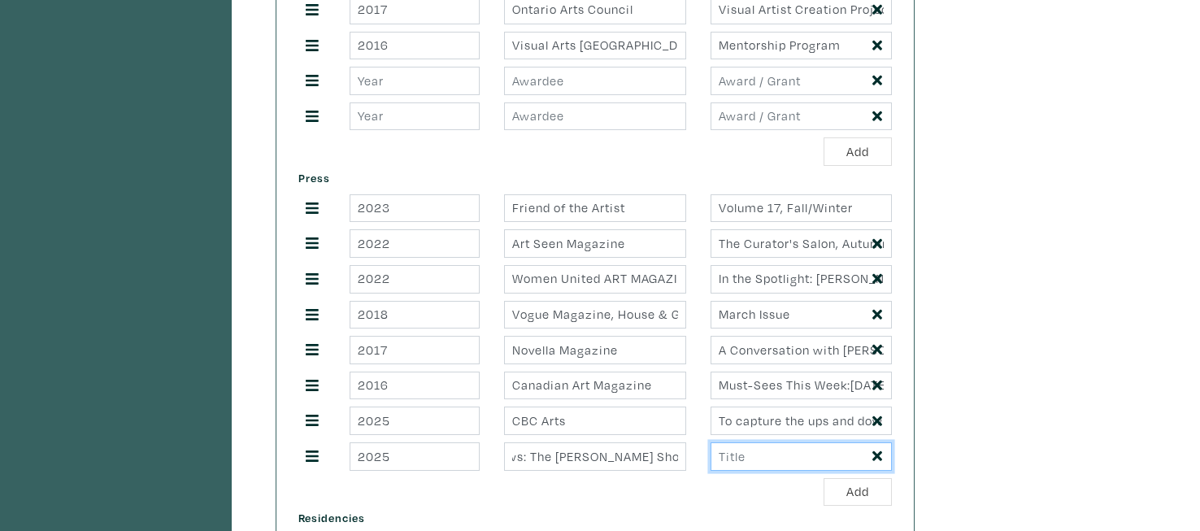
click at [772, 470] on input "text" at bounding box center [800, 456] width 181 height 28
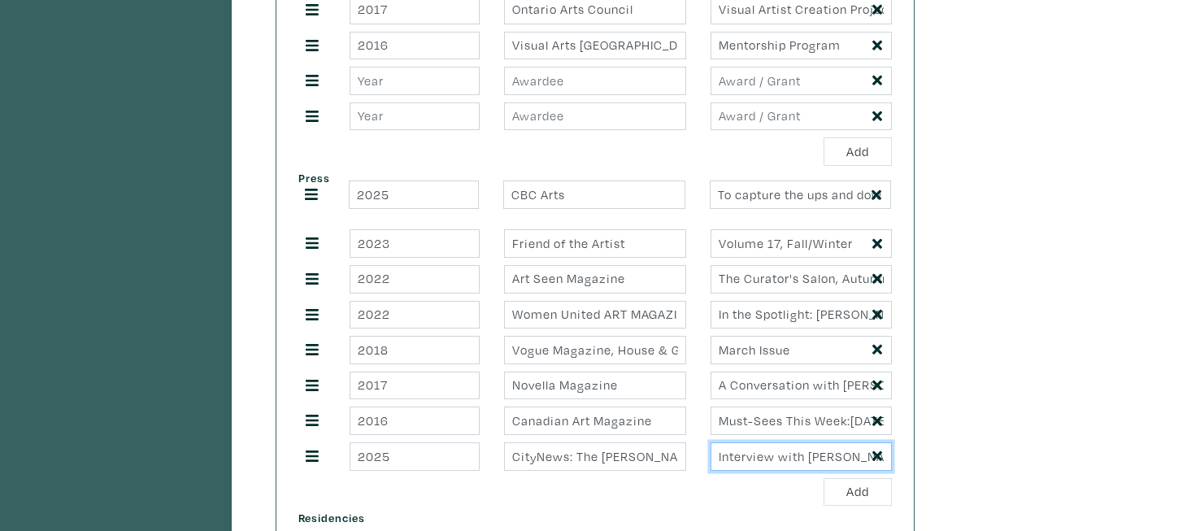
drag, startPoint x: 307, startPoint y: 426, endPoint x: 309, endPoint y: 215, distance: 210.5
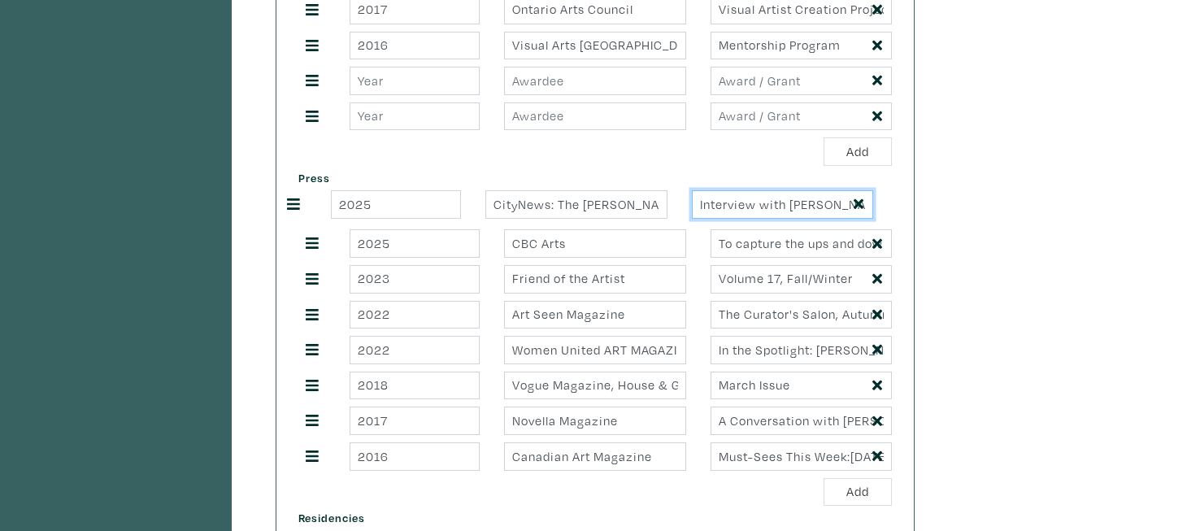
drag, startPoint x: 315, startPoint y: 459, endPoint x: 297, endPoint y: 209, distance: 251.0
type input "Interview with Alice Jennex"
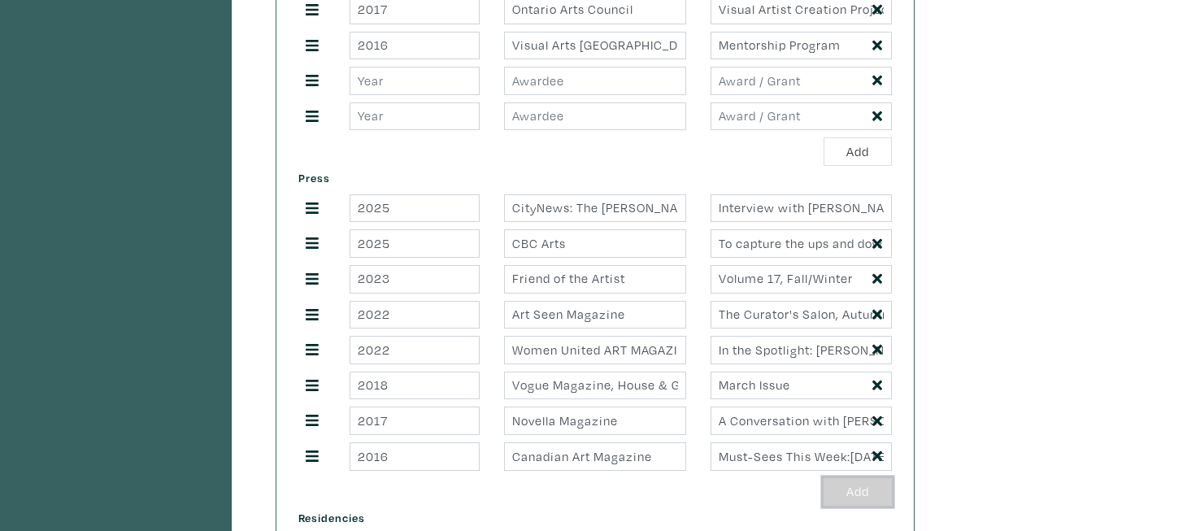
click at [844, 491] on button "Add" at bounding box center [857, 492] width 68 height 28
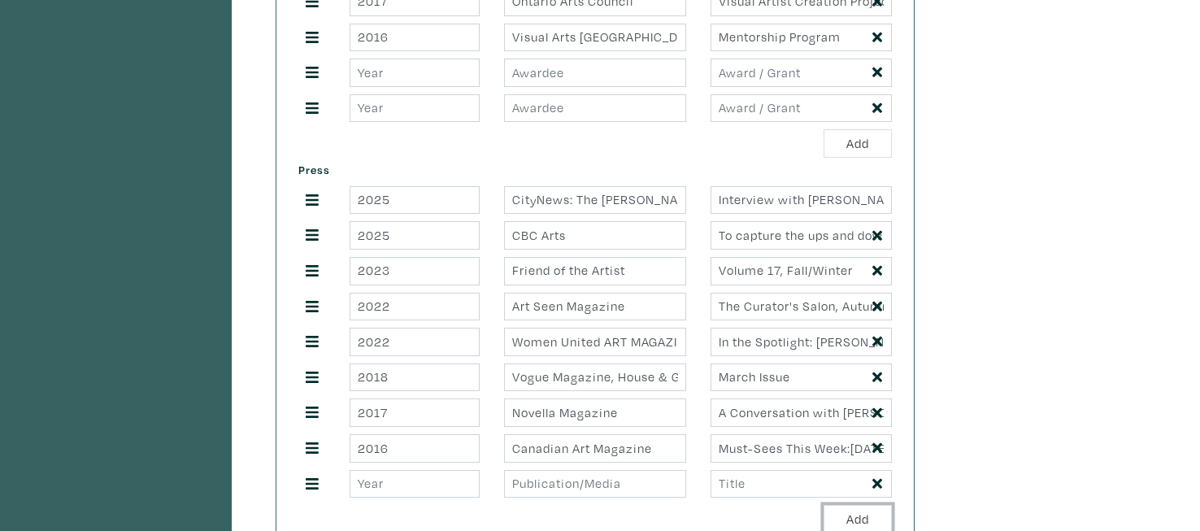
scroll to position [1022, 0]
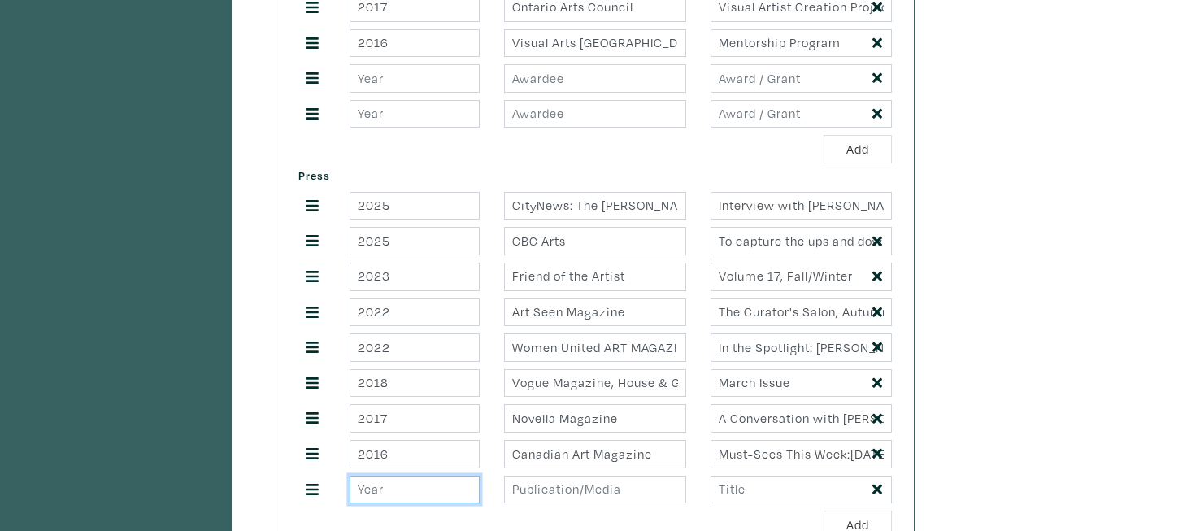
click at [437, 487] on input "number" at bounding box center [414, 489] width 130 height 28
type input "2024"
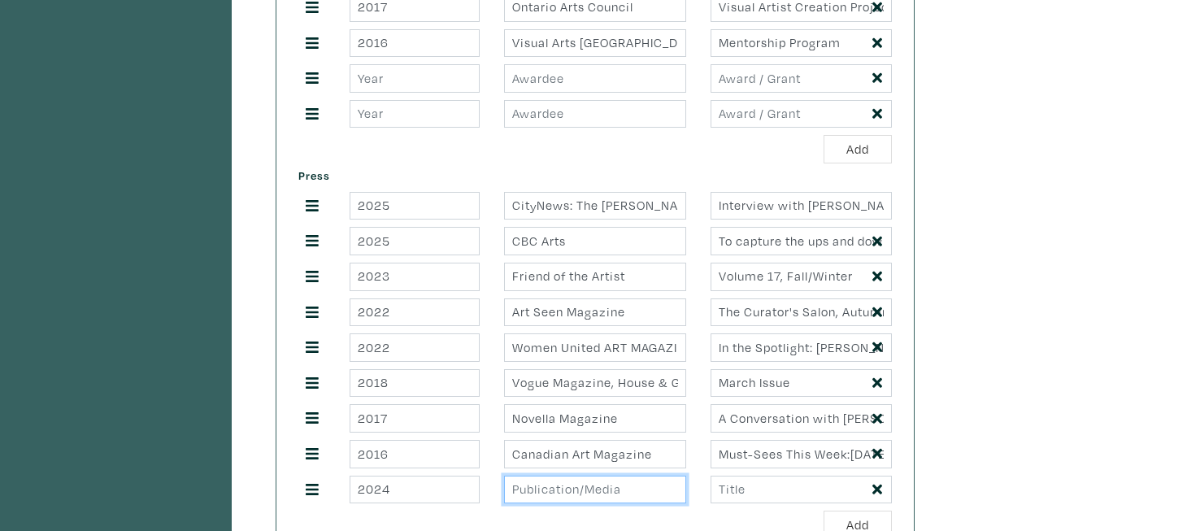
click at [552, 497] on input "text" at bounding box center [594, 489] width 181 height 28
type input "Arts To Hearts Magazine Issue 6"
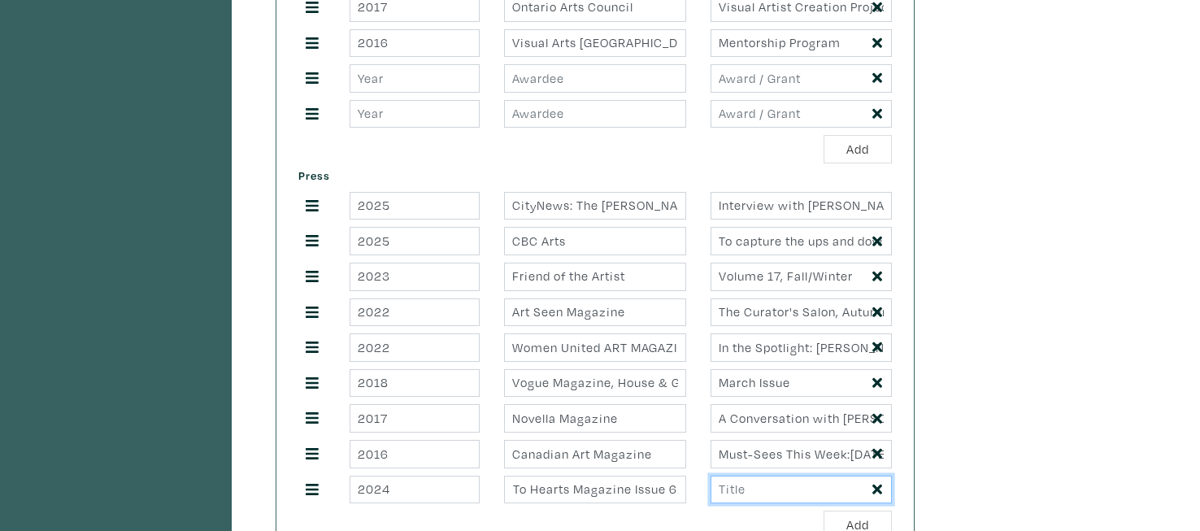
click at [764, 492] on input "text" at bounding box center [800, 489] width 181 height 28
type input "Celebrating Women in Art"
click at [849, 523] on button "Add" at bounding box center [857, 524] width 68 height 28
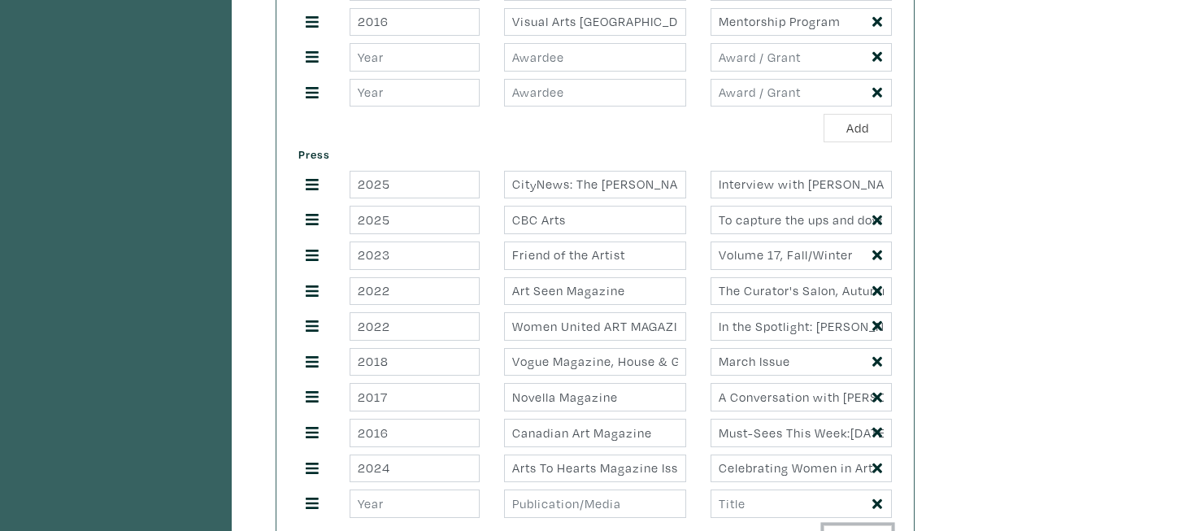
scroll to position [1047, 0]
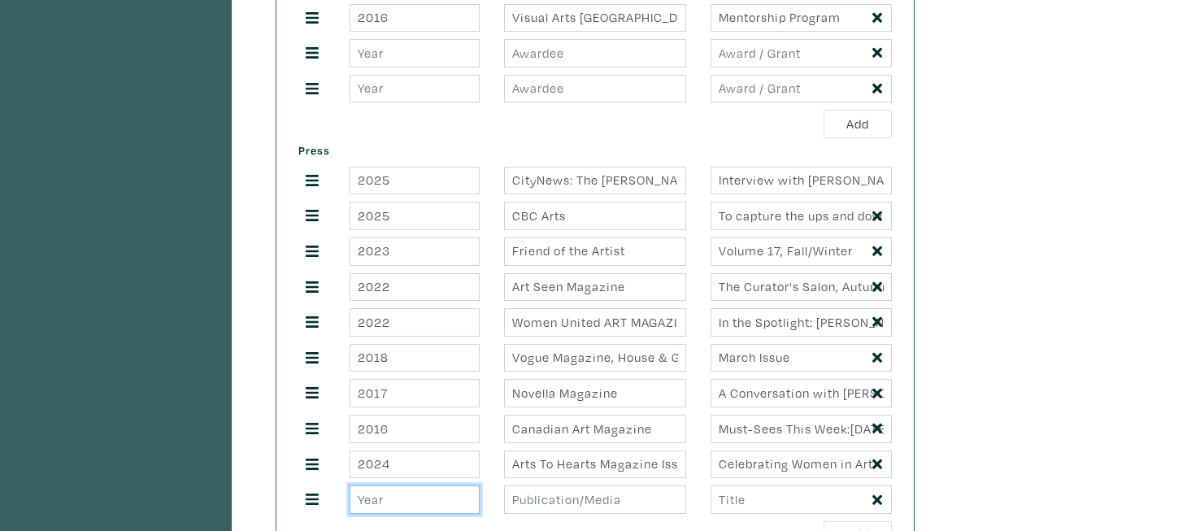
click at [411, 506] on input "number" at bounding box center [414, 499] width 130 height 28
click at [560, 498] on input "text" at bounding box center [594, 499] width 181 height 28
click at [392, 514] on input "2024" at bounding box center [414, 499] width 130 height 28
type input "2023"
click at [521, 491] on input "text" at bounding box center [594, 499] width 181 height 28
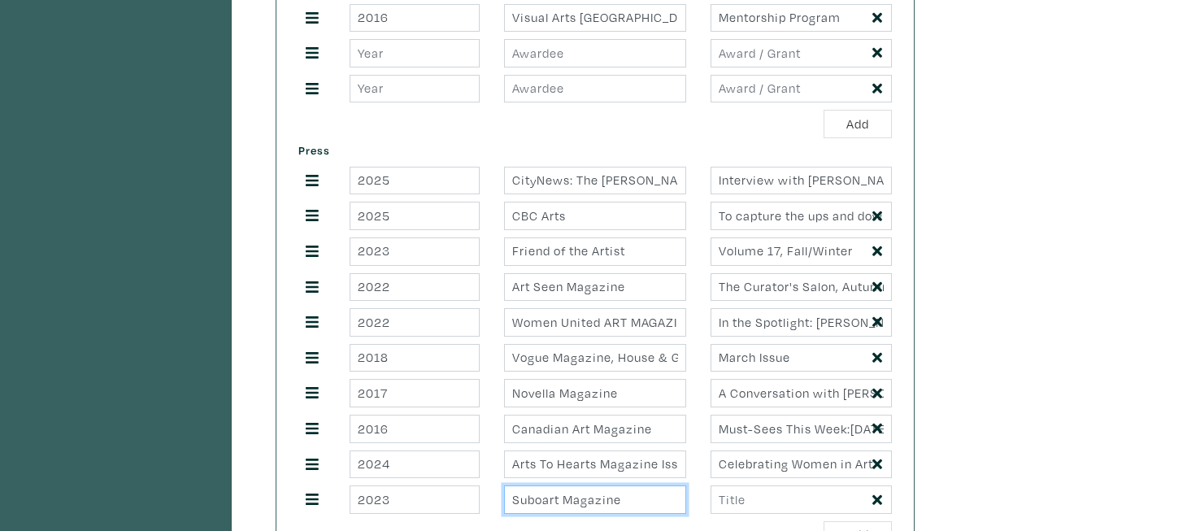
type input "Suboart Magazine"
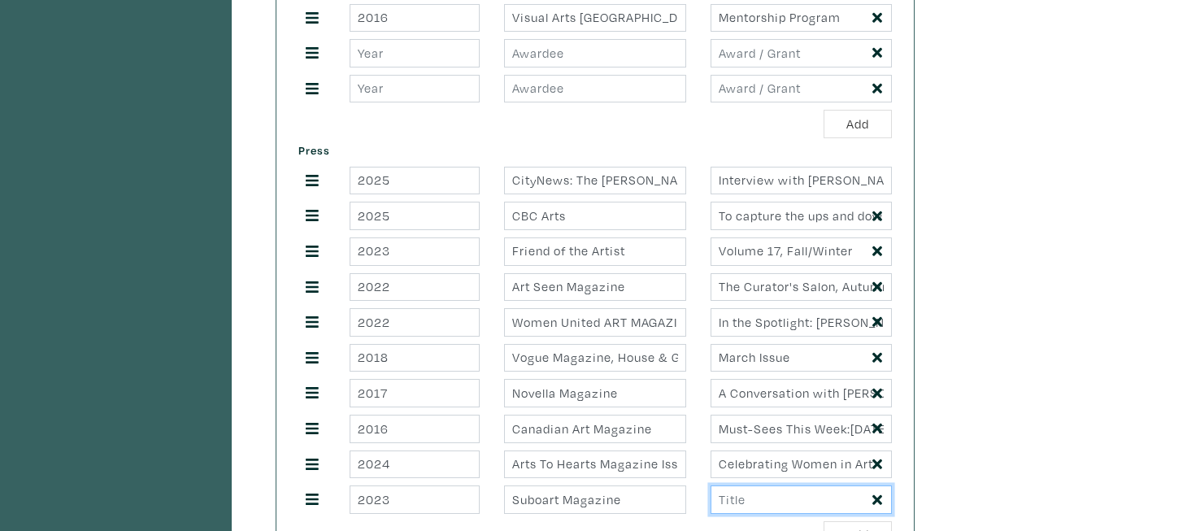
click at [751, 506] on input "text" at bounding box center [800, 499] width 181 height 28
type input "Featured Artist: Alice Jennex"
click at [332, 462] on div at bounding box center [311, 464] width 51 height 22
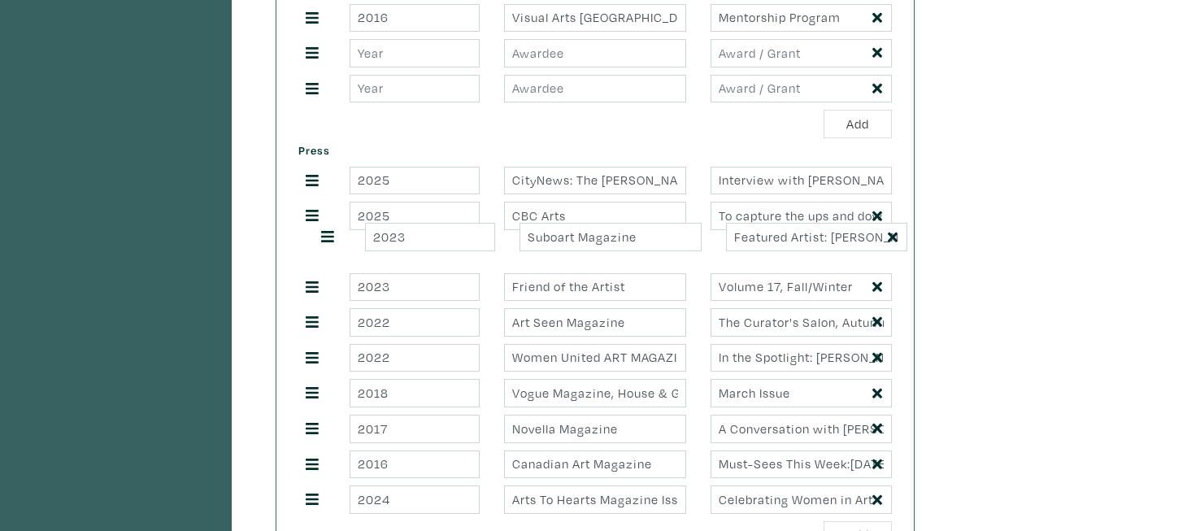
drag, startPoint x: 306, startPoint y: 500, endPoint x: 322, endPoint y: 237, distance: 263.8
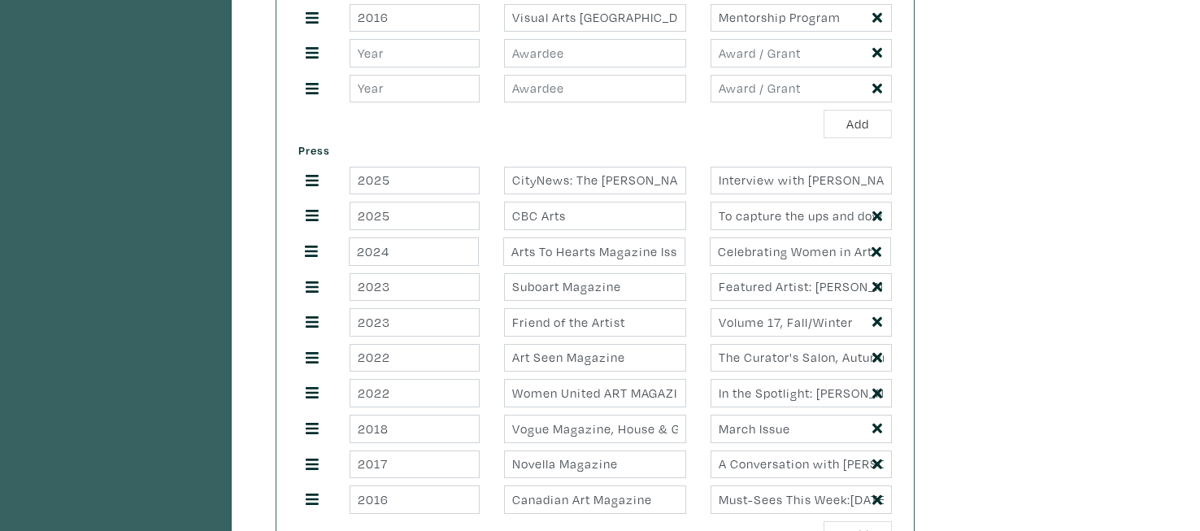
drag, startPoint x: 312, startPoint y: 497, endPoint x: 311, endPoint y: 249, distance: 248.7
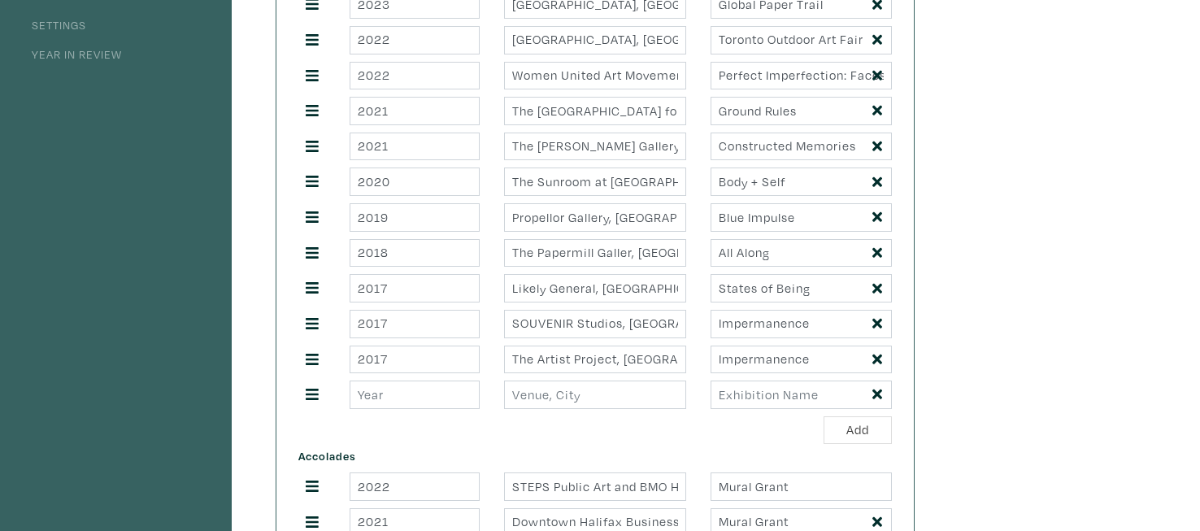
scroll to position [441, 0]
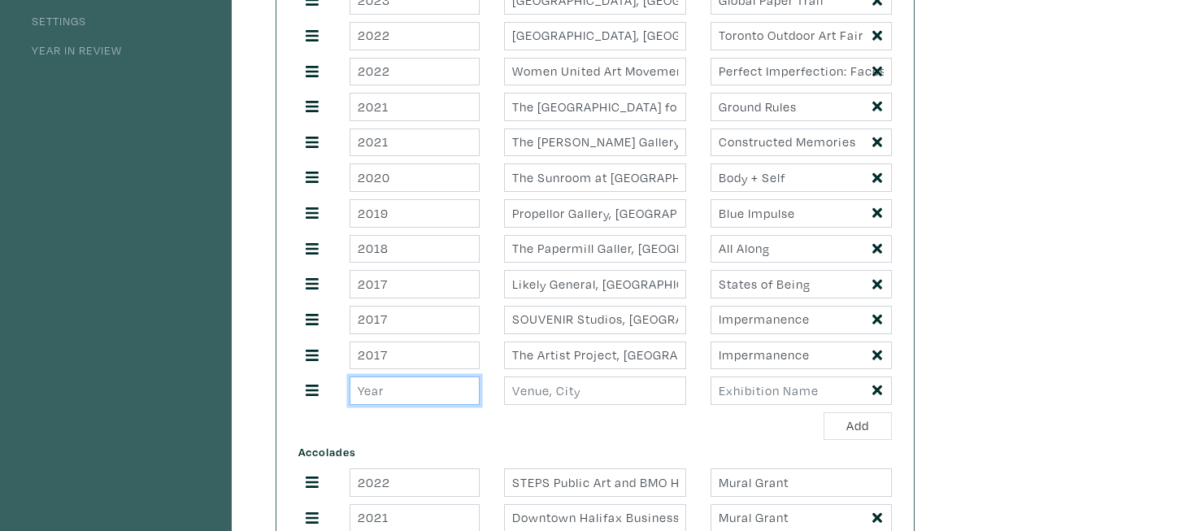
click at [422, 393] on input "number" at bounding box center [414, 390] width 130 height 28
type input "2024"
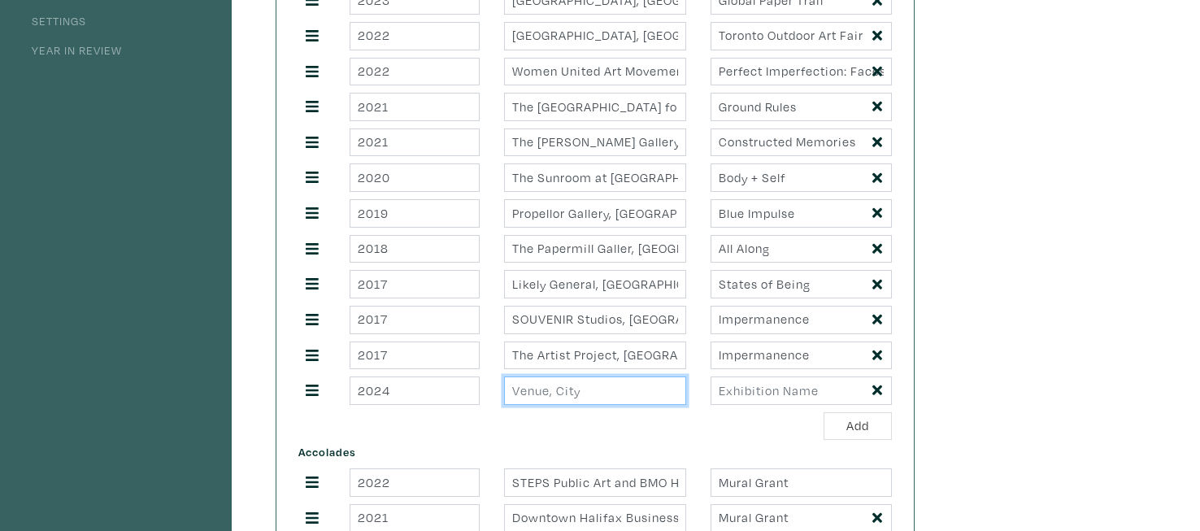
click at [558, 400] on input "text" at bounding box center [594, 390] width 181 height 28
type input "Halifax Central Library"
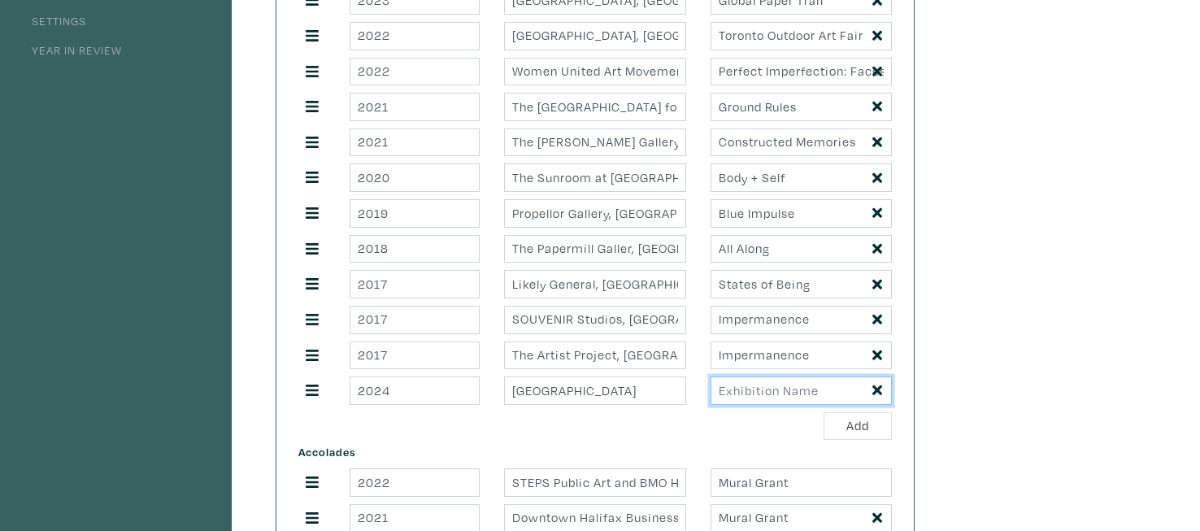
click at [779, 392] on input "text" at bounding box center [800, 390] width 181 height 28
type input "Bloom"
click at [872, 423] on button "Add" at bounding box center [857, 426] width 68 height 28
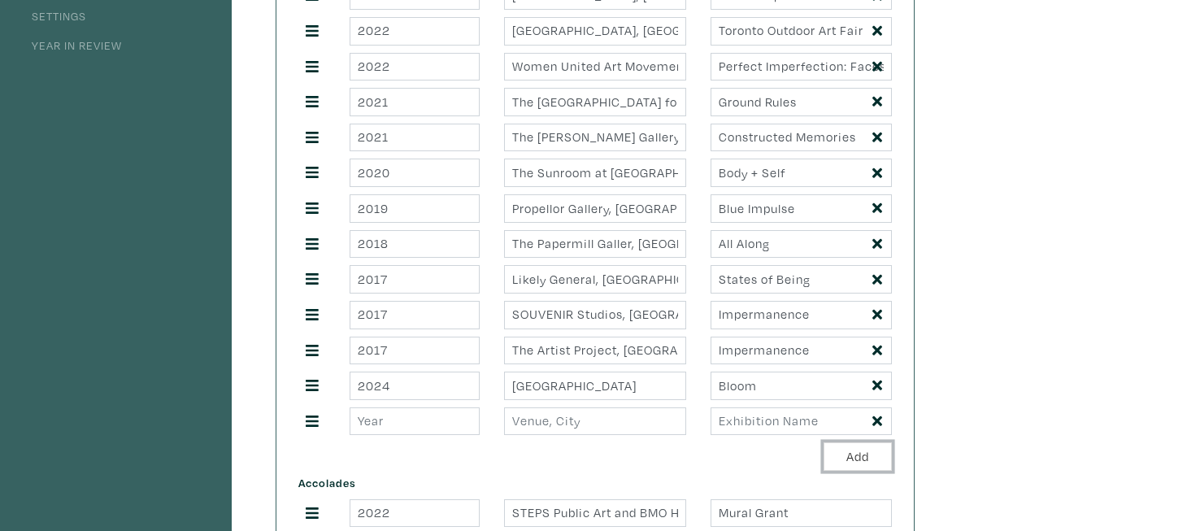
scroll to position [447, 0]
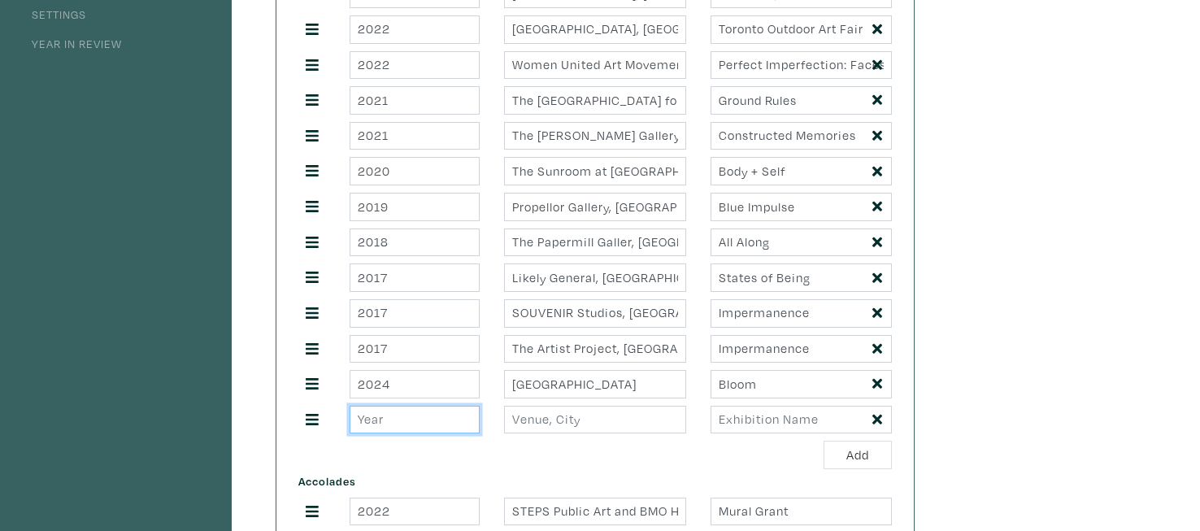
click at [439, 418] on input "number" at bounding box center [414, 420] width 130 height 28
type input "2025"
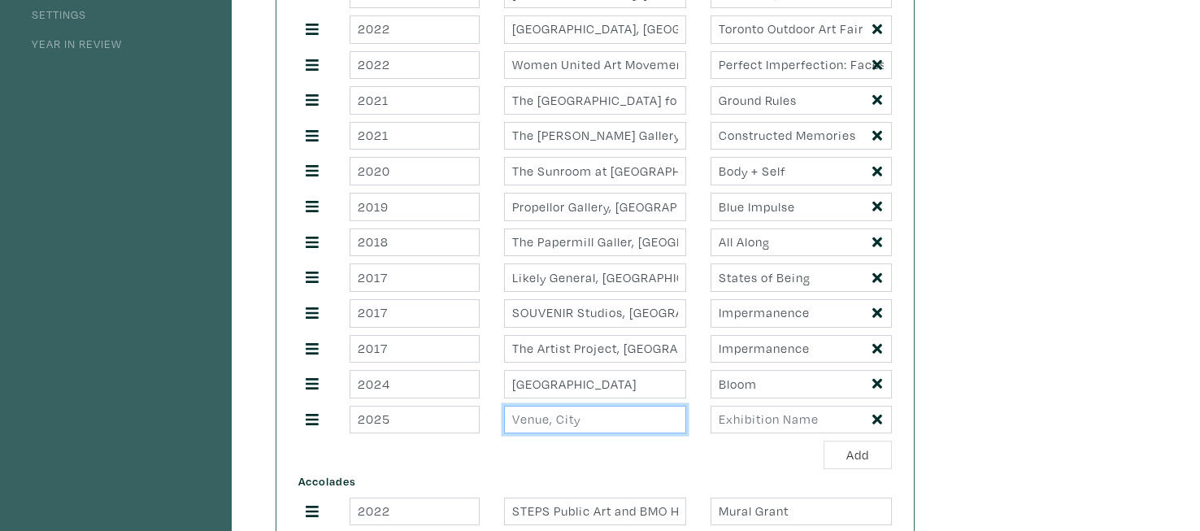
click at [580, 415] on input "text" at bounding box center [594, 420] width 181 height 28
type input "The Craig Gallery, Dartmouth"
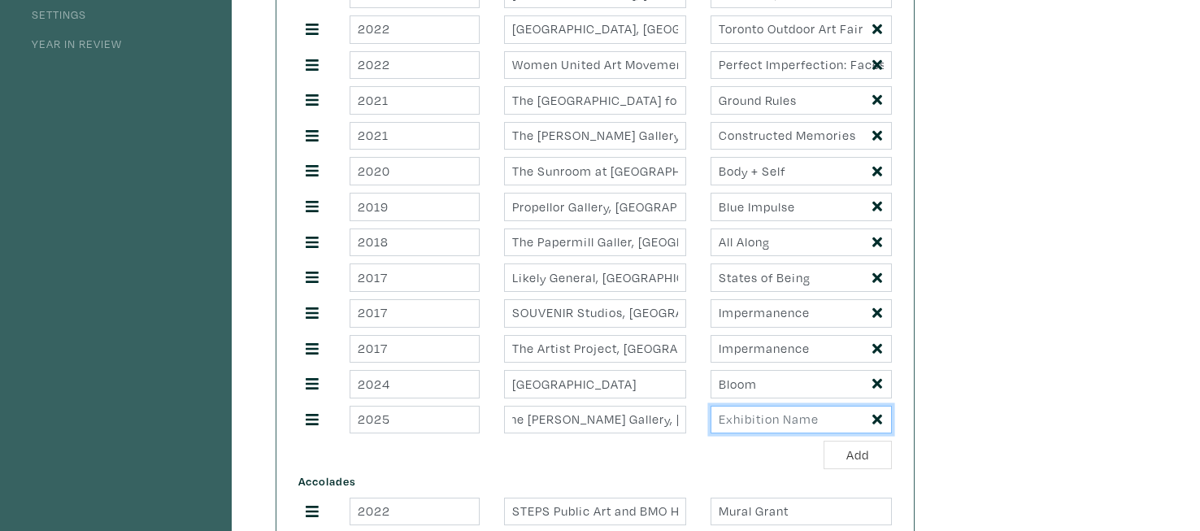
click at [725, 416] on input "text" at bounding box center [800, 420] width 181 height 28
type input "Chromatic States"
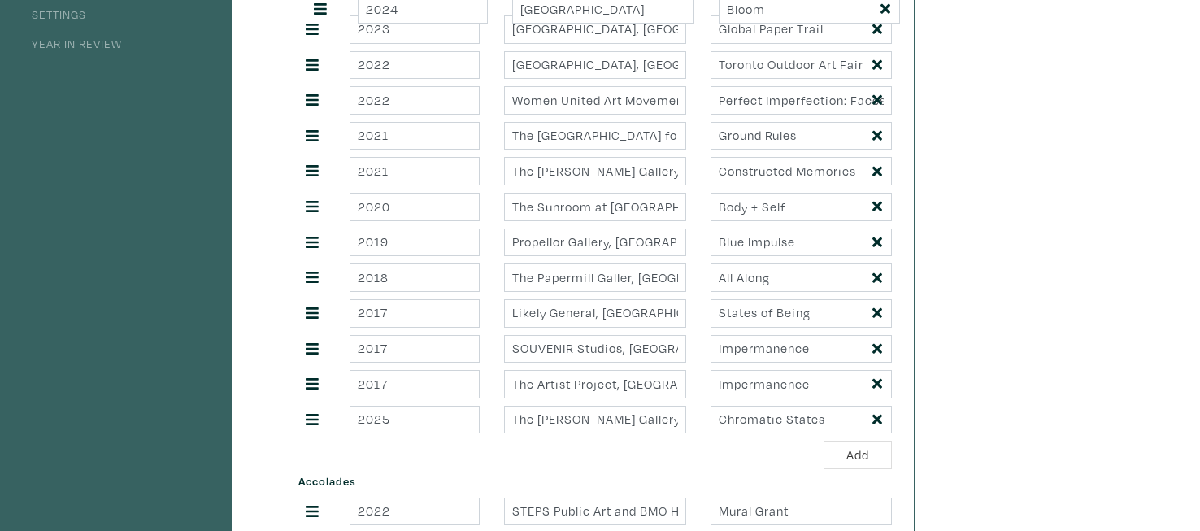
drag, startPoint x: 309, startPoint y: 384, endPoint x: 317, endPoint y: 10, distance: 374.0
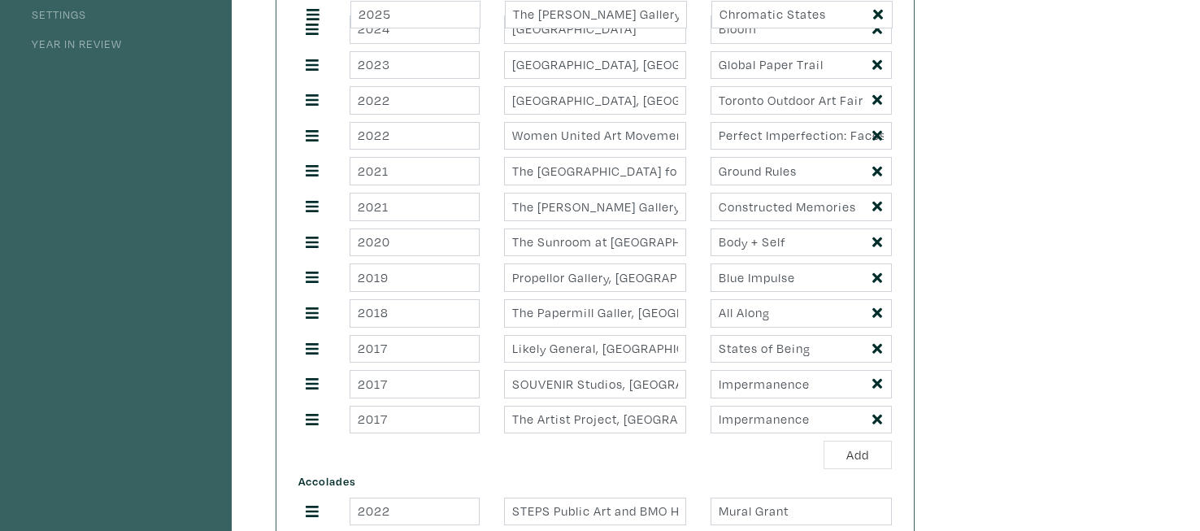
drag, startPoint x: 317, startPoint y: 355, endPoint x: 313, endPoint y: 16, distance: 339.0
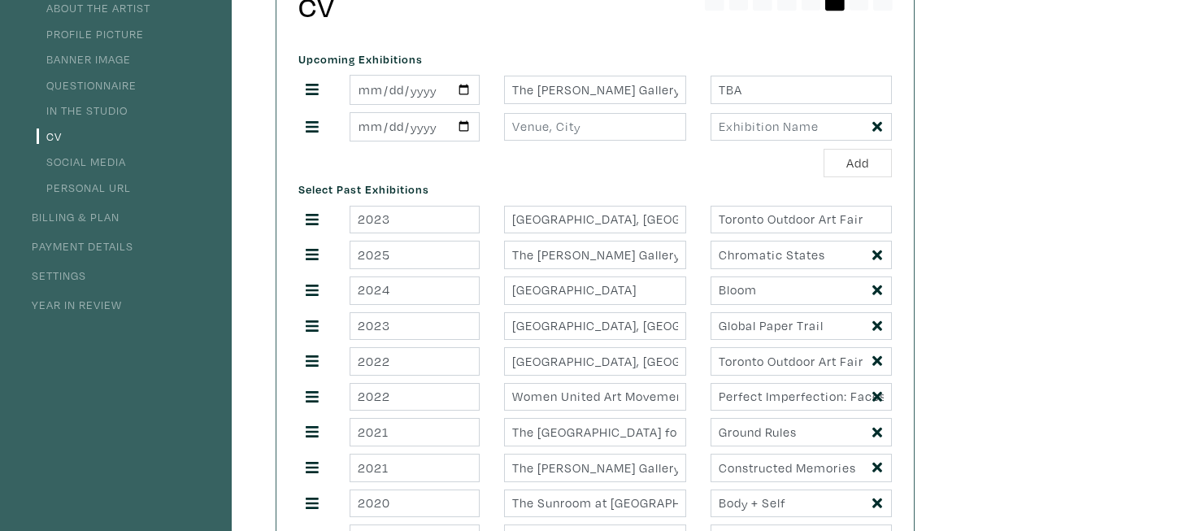
scroll to position [337, 0]
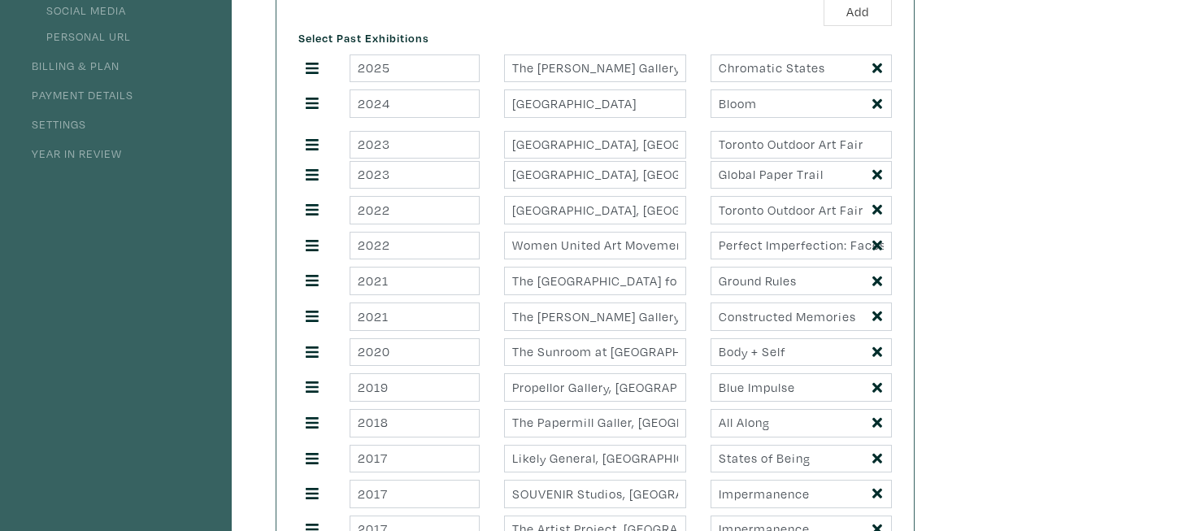
drag, startPoint x: 310, startPoint y: 69, endPoint x: 310, endPoint y: 145, distance: 75.6
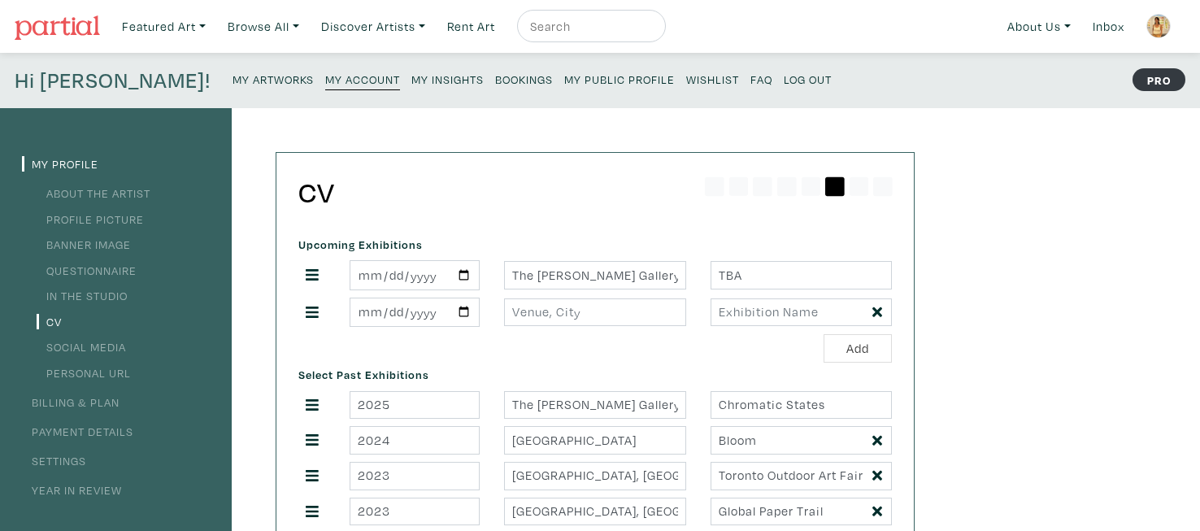
scroll to position [0, 0]
click at [310, 277] on icon at bounding box center [312, 275] width 13 height 11
click at [449, 274] on input "[DATE]" at bounding box center [414, 276] width 130 height 30
click at [464, 276] on input "[DATE]" at bounding box center [414, 276] width 130 height 30
click at [530, 241] on div "Upcoming Exhibitions 2025-08-01 The Craig Gallery, Dartmouth, Nova Scotia TBA A…" at bounding box center [595, 298] width 618 height 130
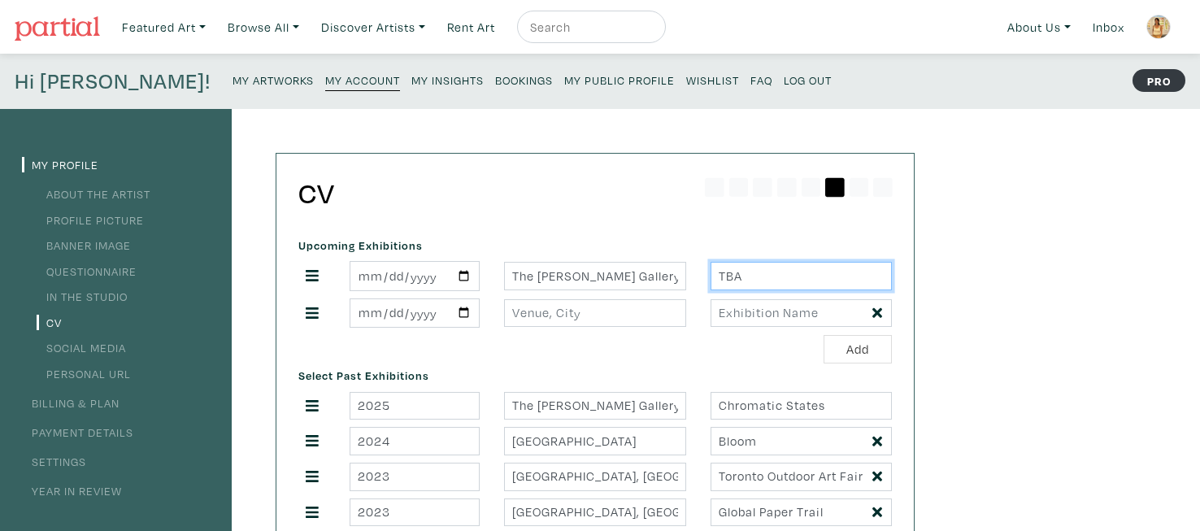
click at [779, 284] on input "TBA" at bounding box center [800, 276] width 181 height 28
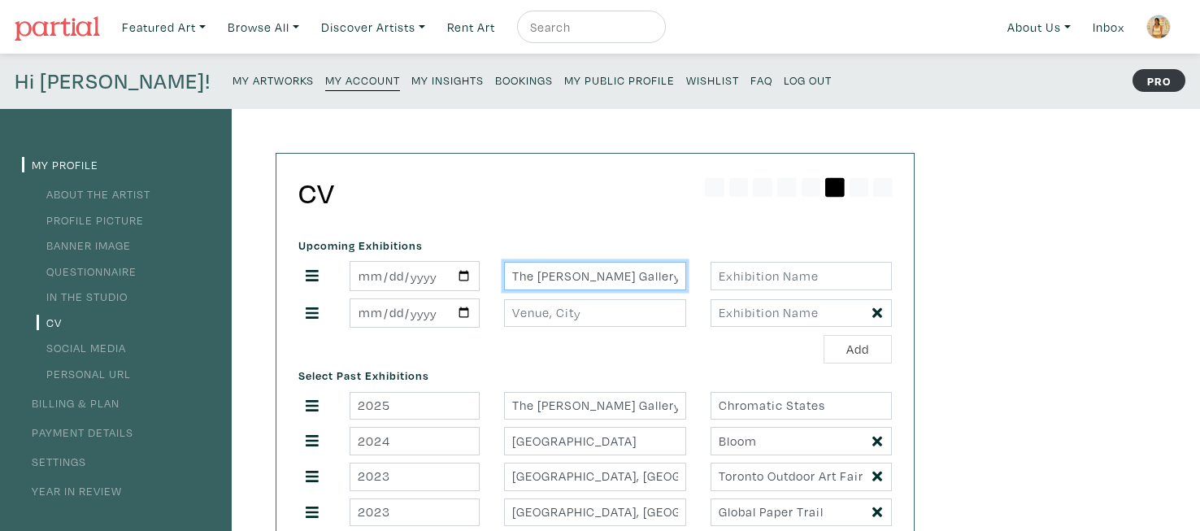
click at [611, 276] on input "The [PERSON_NAME] Gallery, [GEOGRAPHIC_DATA], [GEOGRAPHIC_DATA]" at bounding box center [594, 276] width 181 height 28
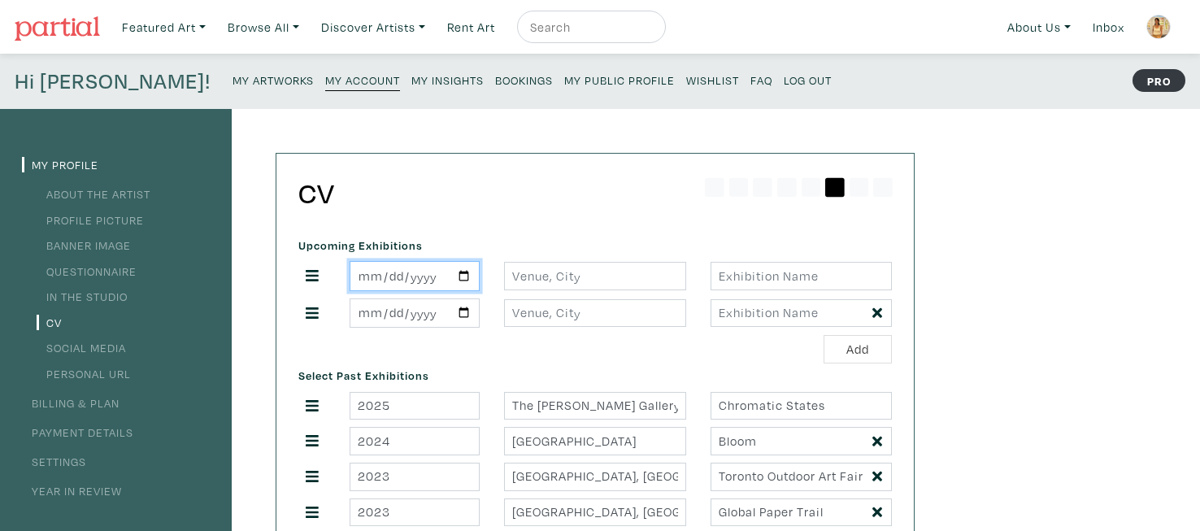
click at [382, 280] on input "[DATE]" at bounding box center [414, 276] width 130 height 30
click at [519, 329] on div "Upcoming Exhibitions Add" at bounding box center [595, 298] width 618 height 130
click at [879, 314] on icon at bounding box center [877, 313] width 10 height 15
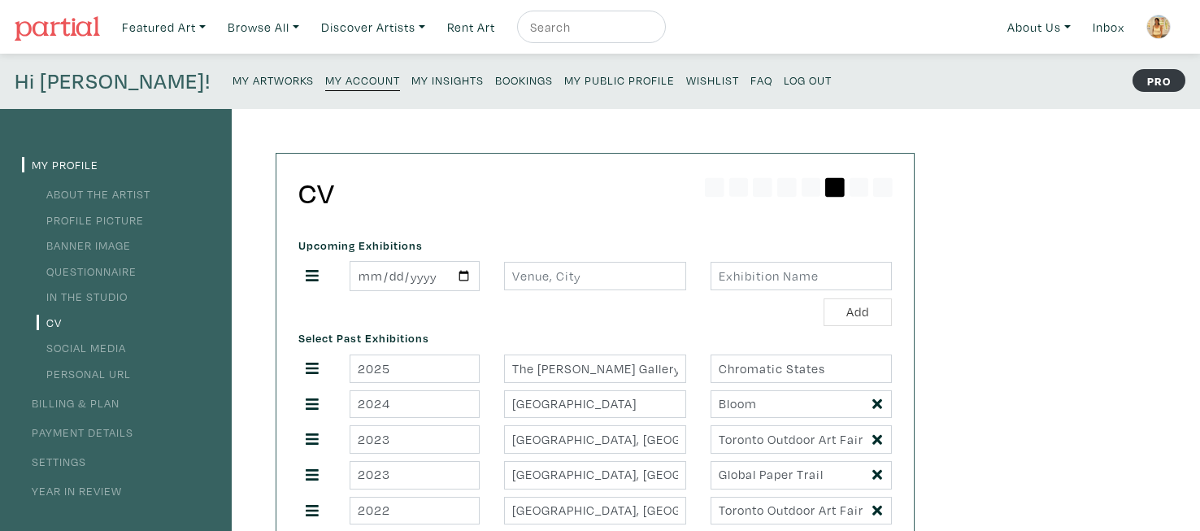
click at [696, 245] on div "Upcoming Exhibitions Add" at bounding box center [595, 279] width 618 height 93
click at [306, 274] on icon at bounding box center [312, 275] width 13 height 15
click at [465, 272] on input "date" at bounding box center [414, 276] width 130 height 30
click at [537, 207] on h2 "CV" at bounding box center [594, 193] width 593 height 35
click at [860, 181] on icon at bounding box center [859, 187] width 20 height 20
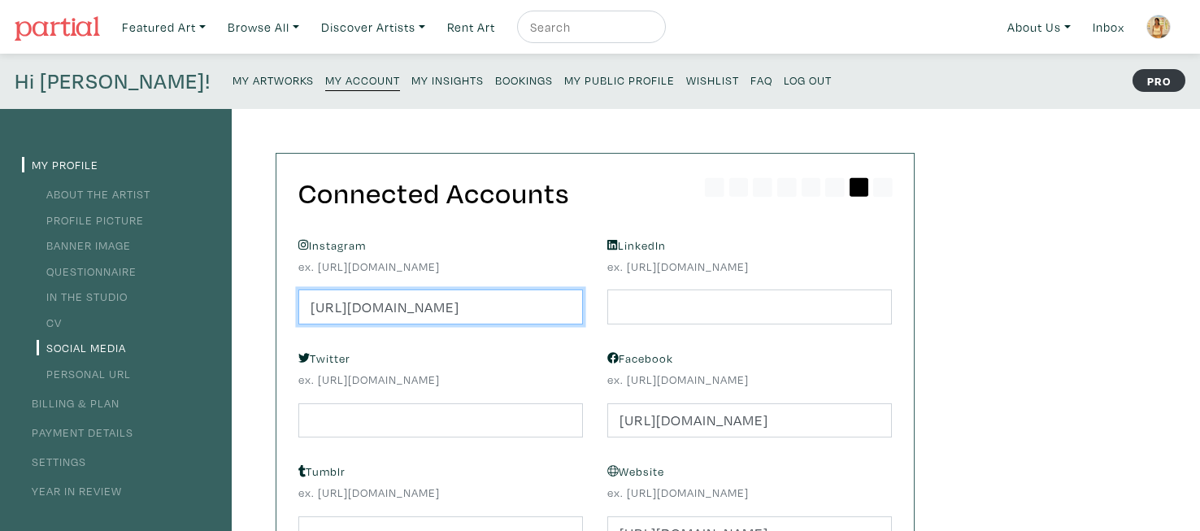
click at [548, 312] on input "https://www.instagram.com/alice_jennex/" at bounding box center [440, 306] width 284 height 35
click at [536, 295] on input "https://www.instagram.com/alicejennex/" at bounding box center [440, 306] width 284 height 35
drag, startPoint x: 504, startPoint y: 310, endPoint x: 641, endPoint y: 318, distance: 137.6
click at [641, 318] on form "Instagram ex. https://instagram.com/alicejennex https://www.instagram.com/alice…" at bounding box center [595, 420] width 618 height 374
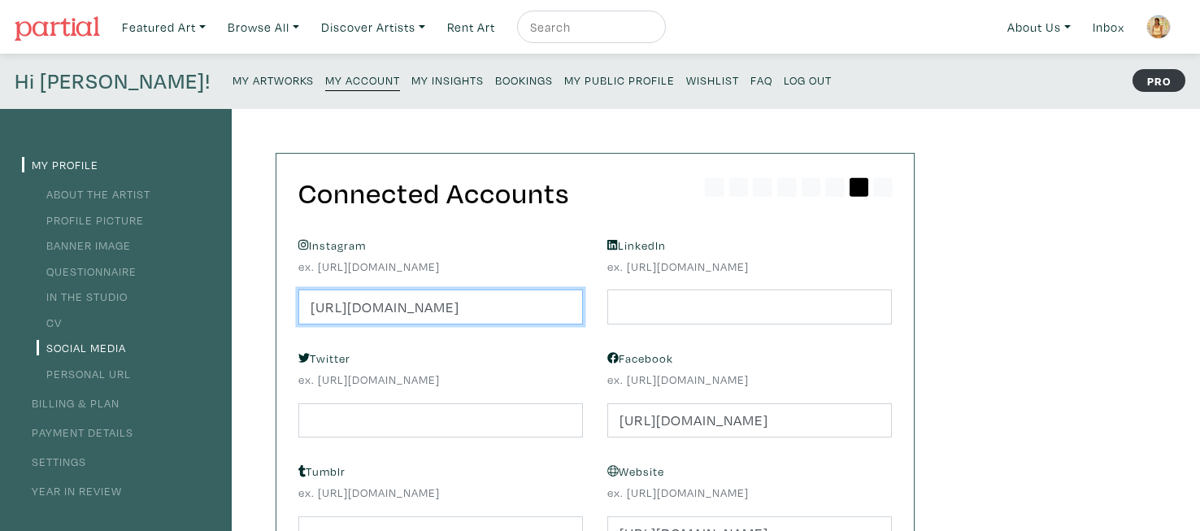
type input "https://www.instagram.com/alicejennex/"
click at [527, 355] on div "Twitter ex. https://twitter.com/alicejennex" at bounding box center [440, 391] width 309 height 91
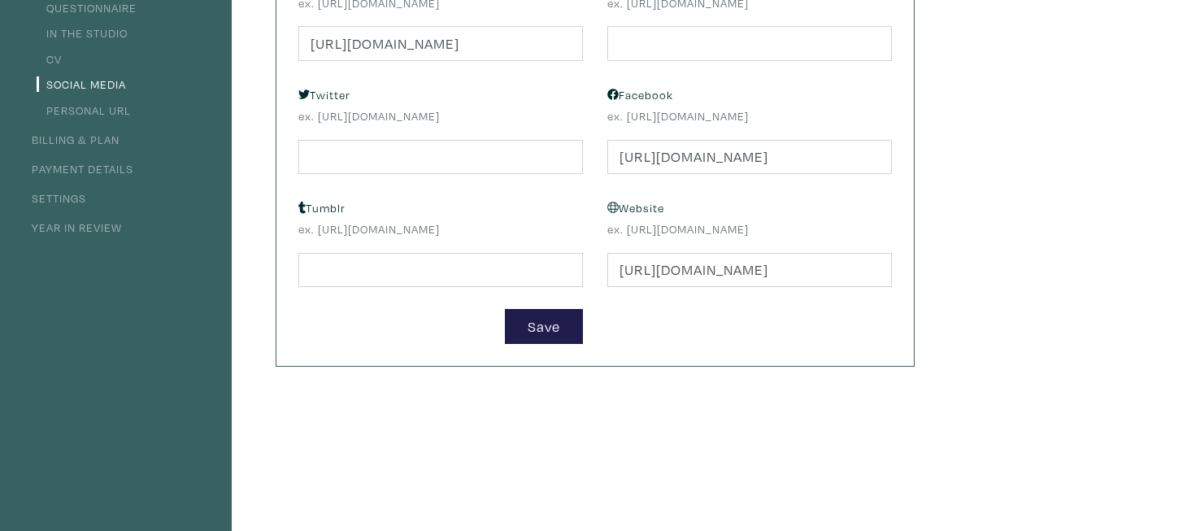
scroll to position [275, 0]
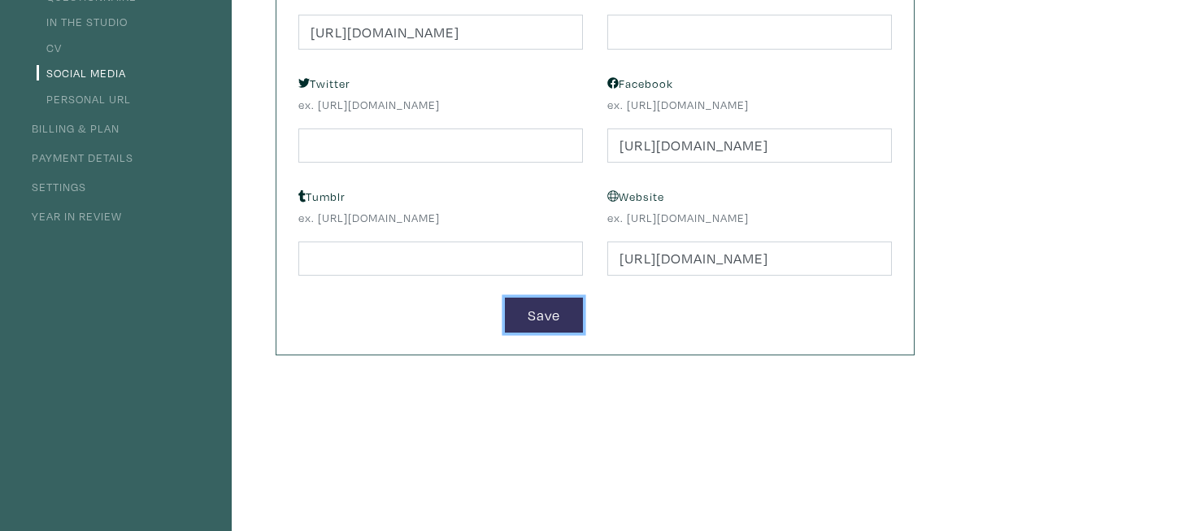
click at [544, 322] on button "Save" at bounding box center [544, 314] width 78 height 35
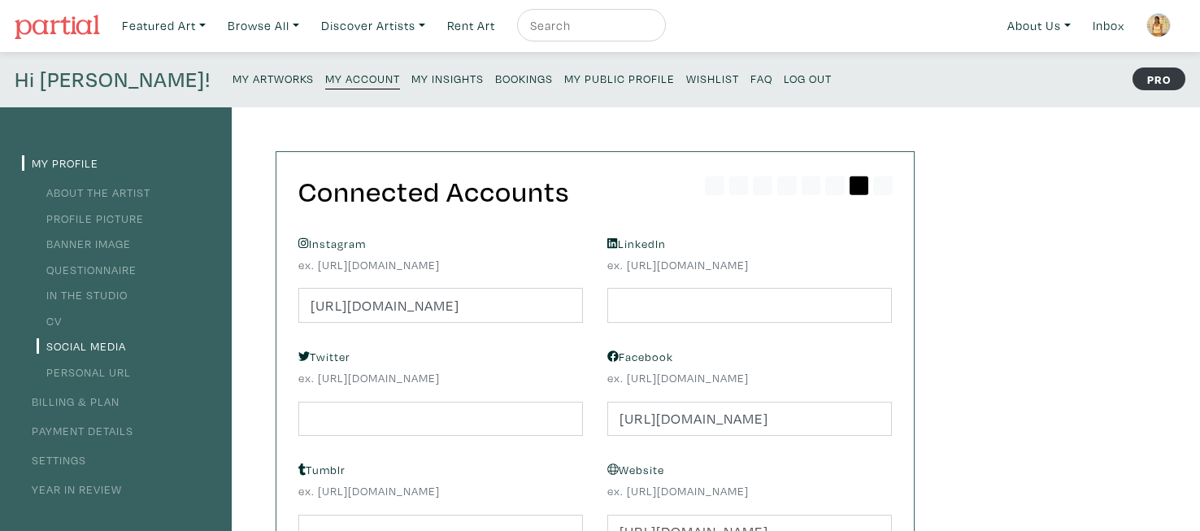
scroll to position [0, 0]
click at [831, 189] on icon at bounding box center [835, 187] width 20 height 20
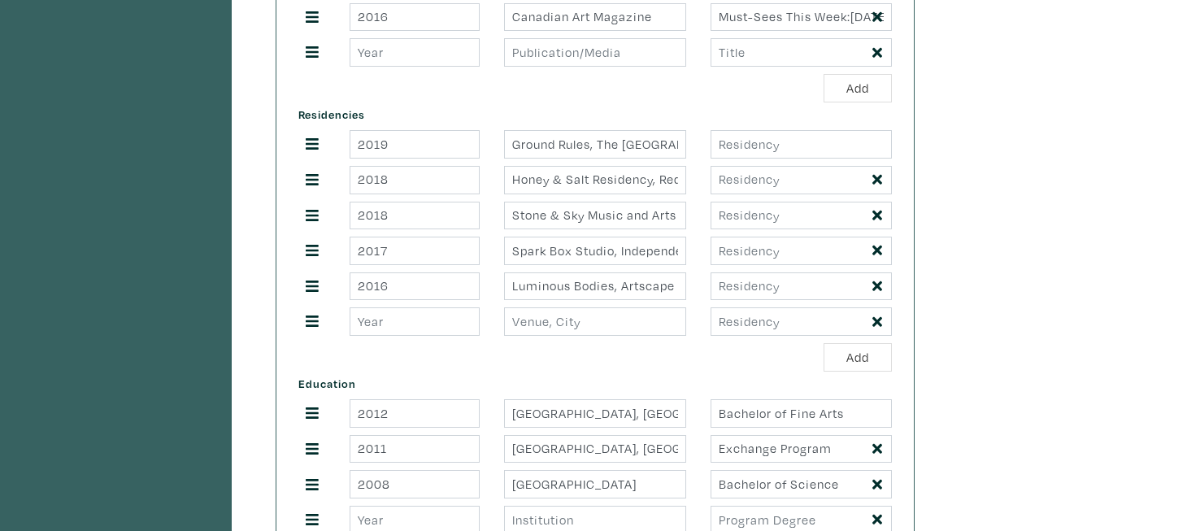
scroll to position [1569, 0]
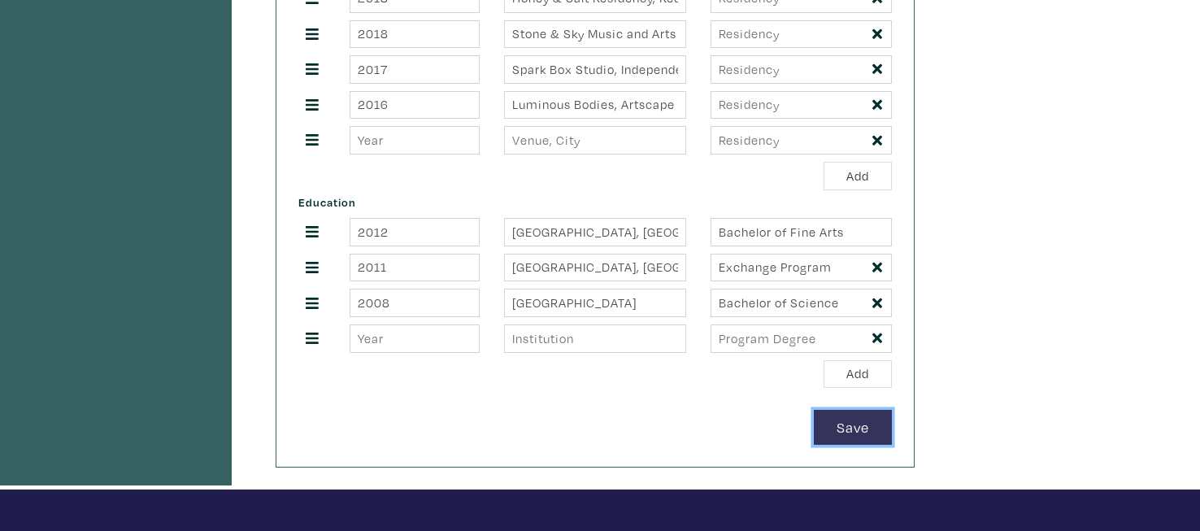
click at [860, 426] on button "Save" at bounding box center [853, 427] width 78 height 35
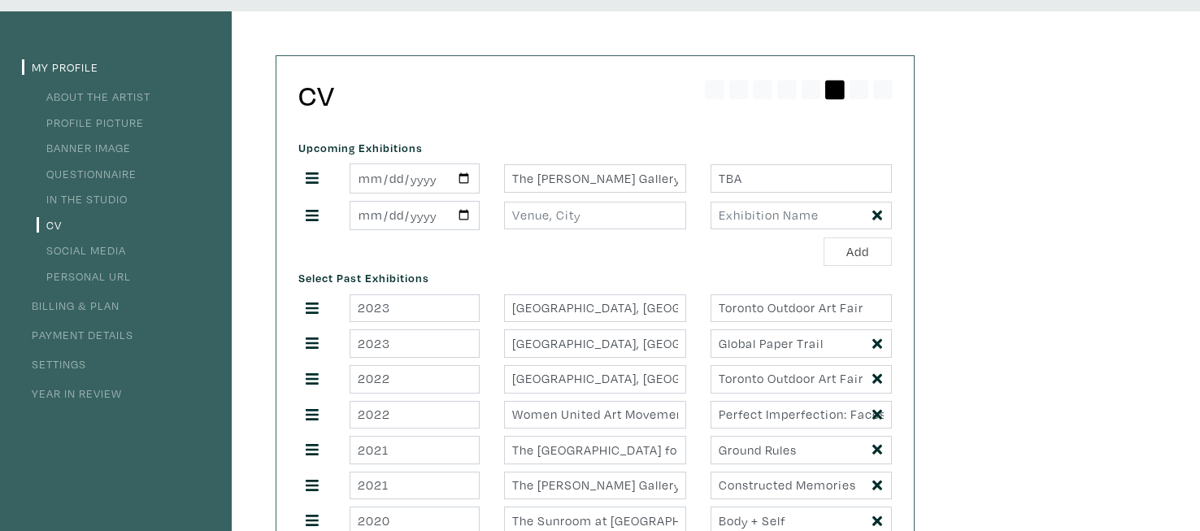
scroll to position [0, 0]
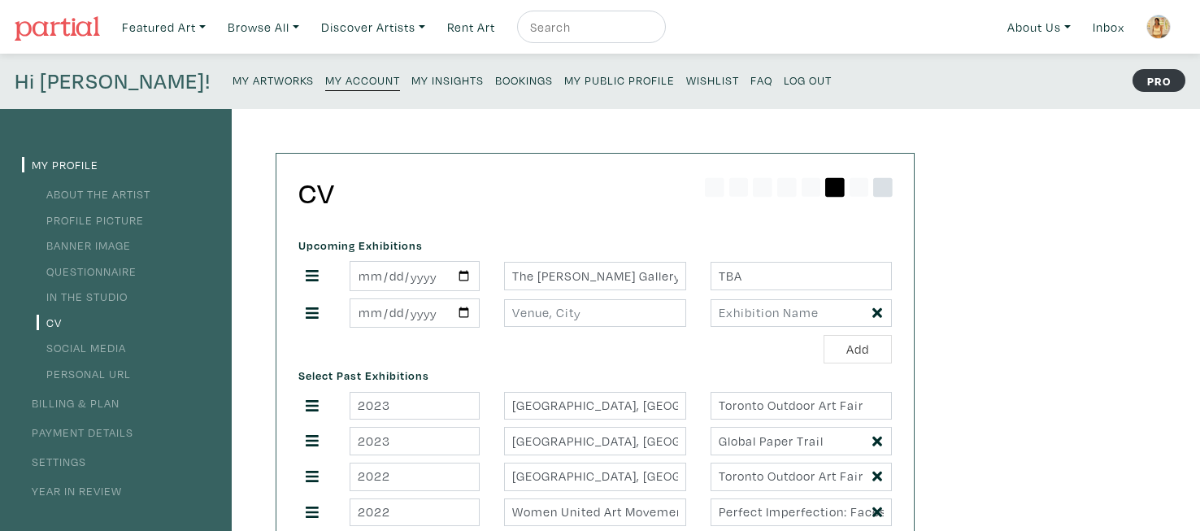
click at [887, 192] on icon at bounding box center [883, 187] width 20 height 20
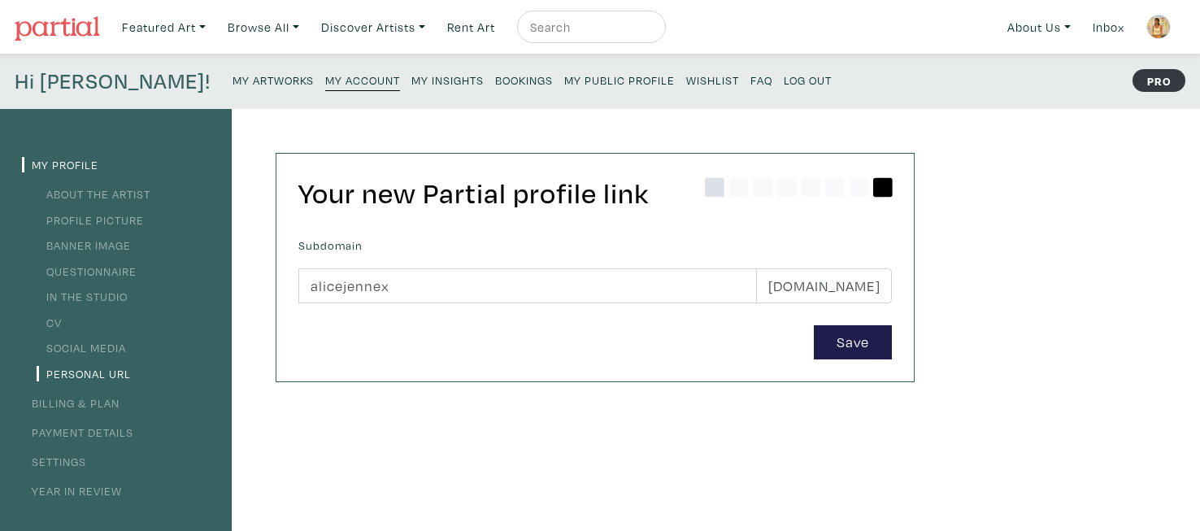
click at [719, 189] on icon at bounding box center [715, 187] width 20 height 20
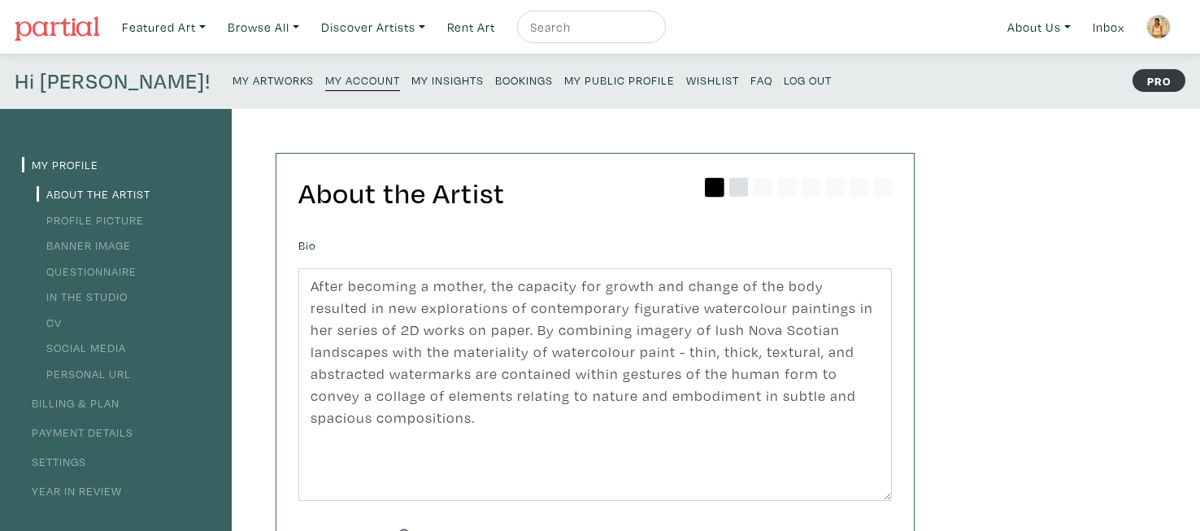
click at [744, 192] on icon at bounding box center [739, 187] width 20 height 20
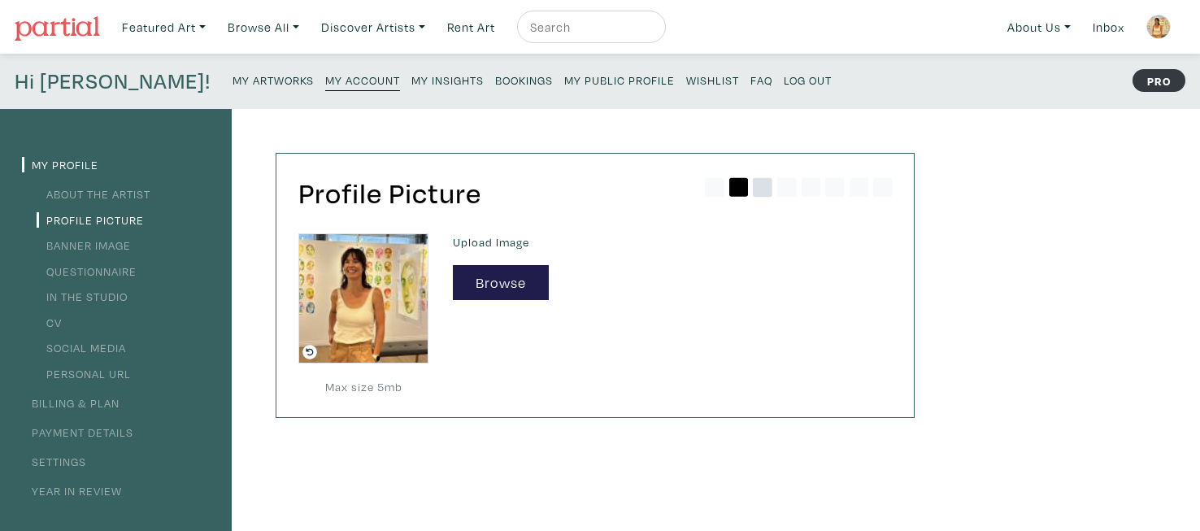
click at [753, 187] on icon at bounding box center [763, 187] width 20 height 20
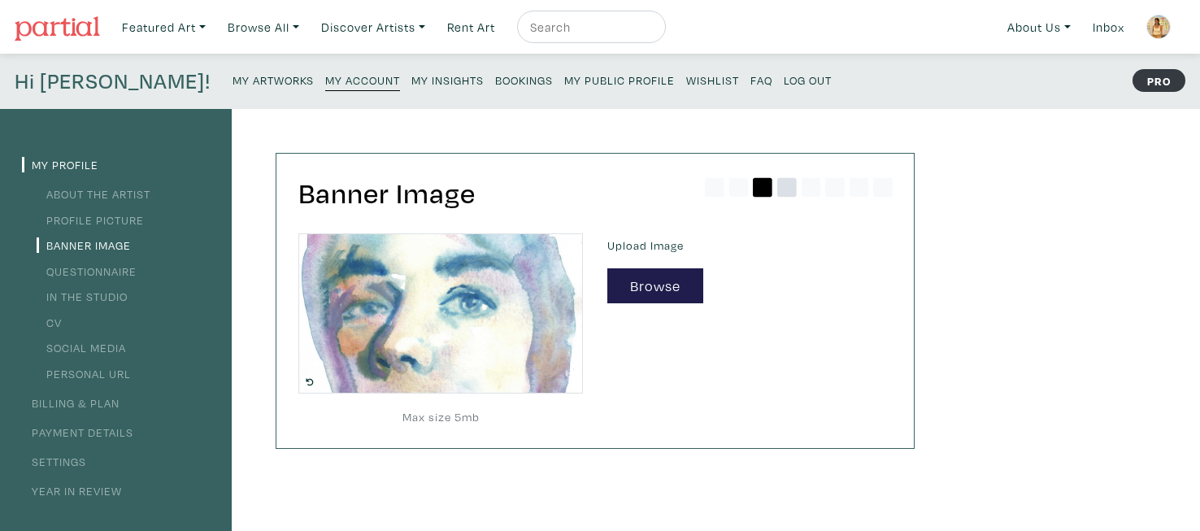
click at [784, 185] on icon at bounding box center [787, 187] width 20 height 20
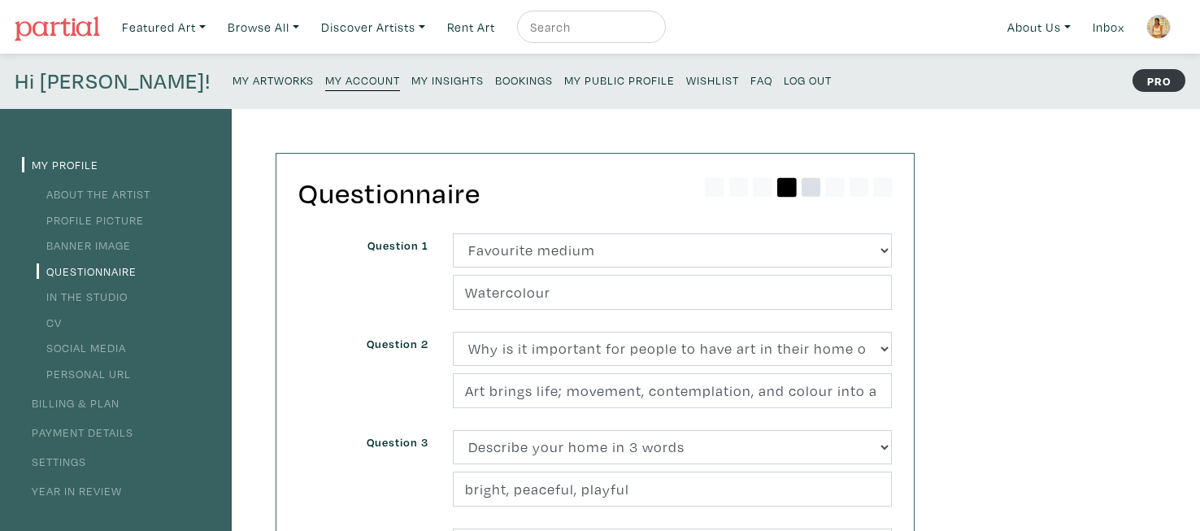
click at [811, 189] on icon at bounding box center [811, 187] width 20 height 20
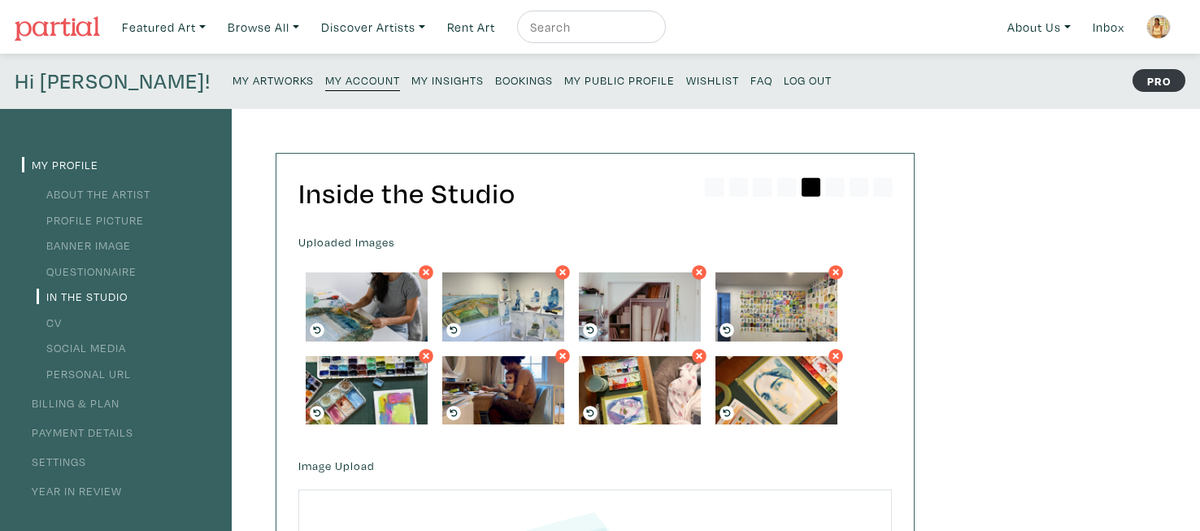
click at [61, 168] on link "My Profile" at bounding box center [60, 164] width 76 height 15
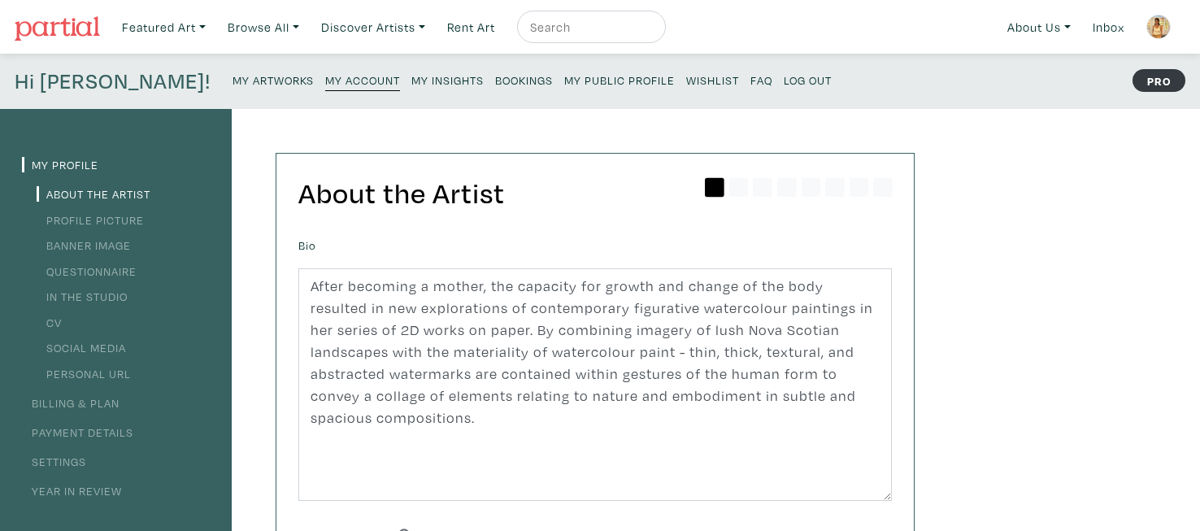
click at [1163, 27] on img at bounding box center [1158, 27] width 24 height 24
click at [232, 85] on small "My Artworks" at bounding box center [272, 79] width 81 height 15
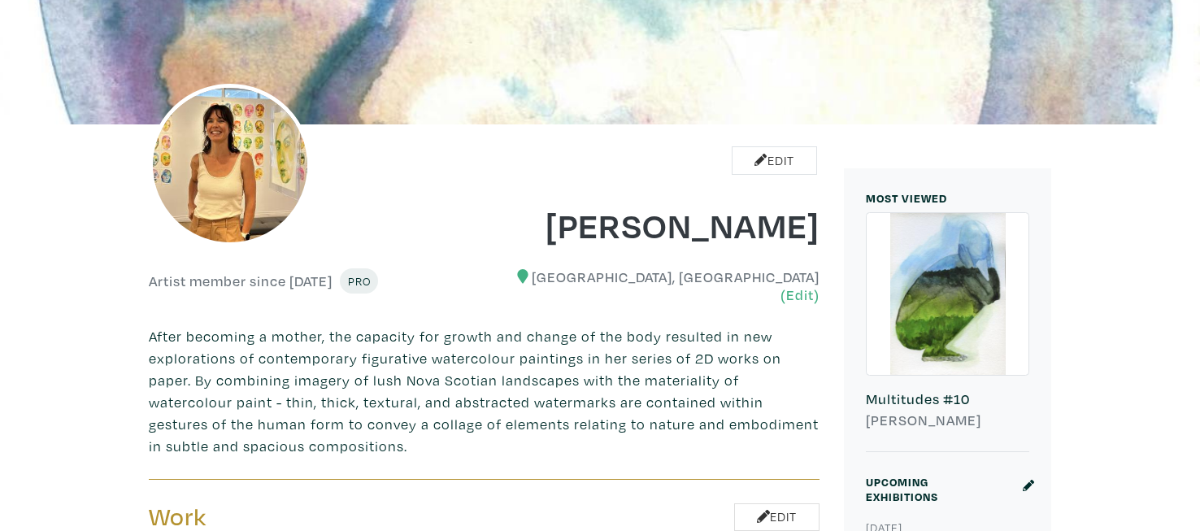
scroll to position [254, 0]
